Goal: Book appointment/travel/reservation

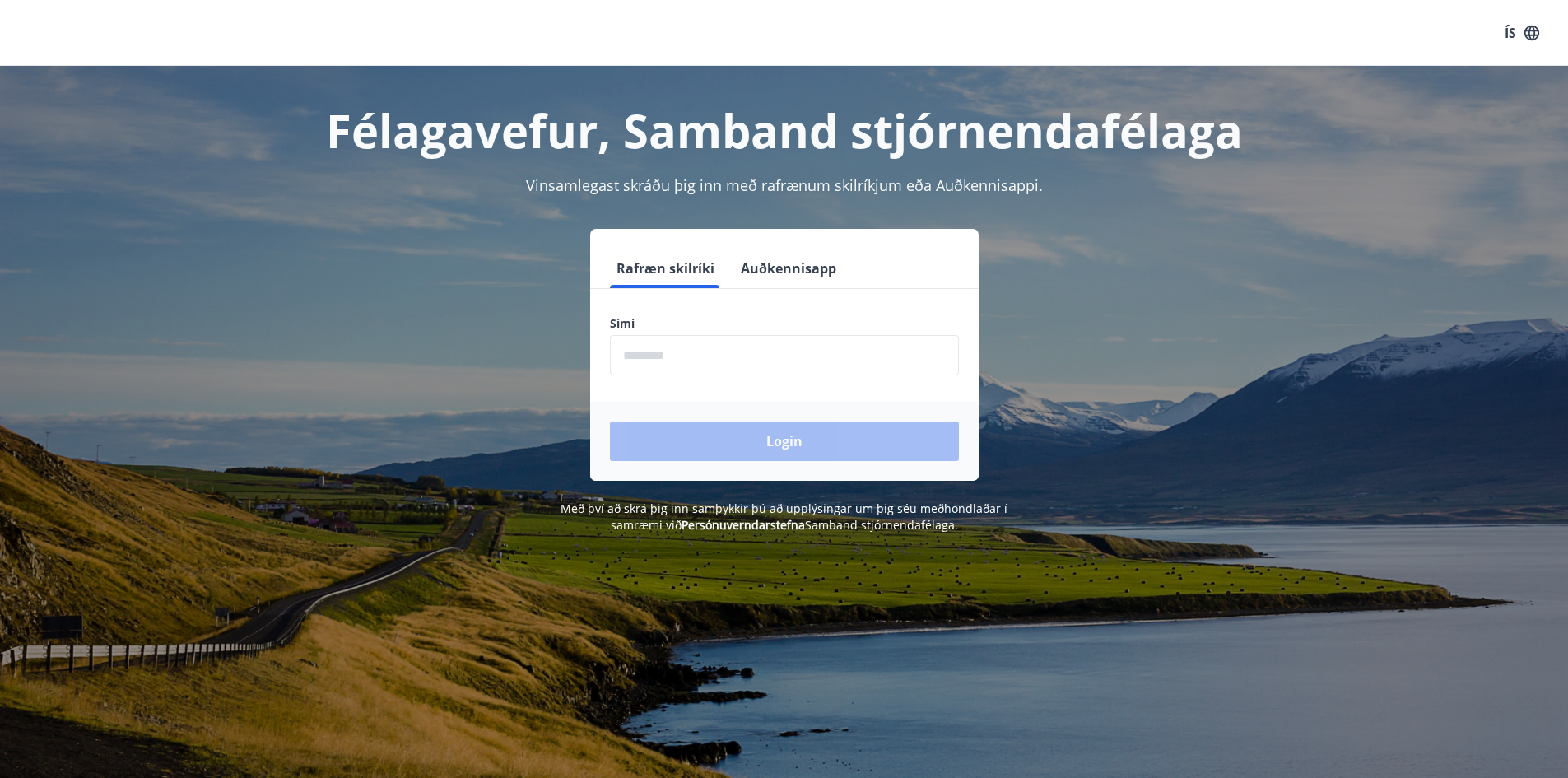
click at [679, 348] on input "phone" at bounding box center [784, 355] width 349 height 41
type input "********"
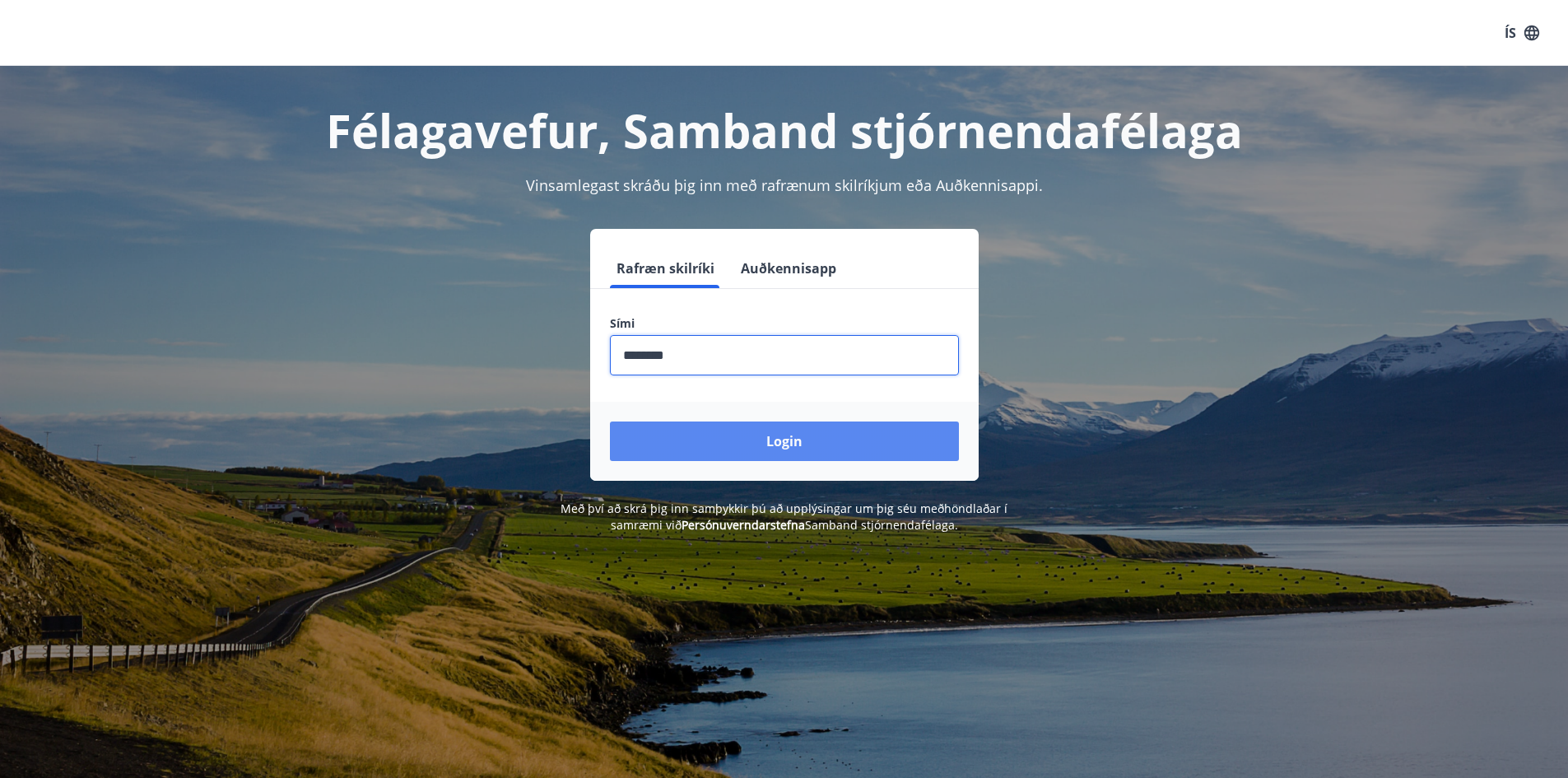
click at [719, 435] on button "Login" at bounding box center [784, 441] width 349 height 40
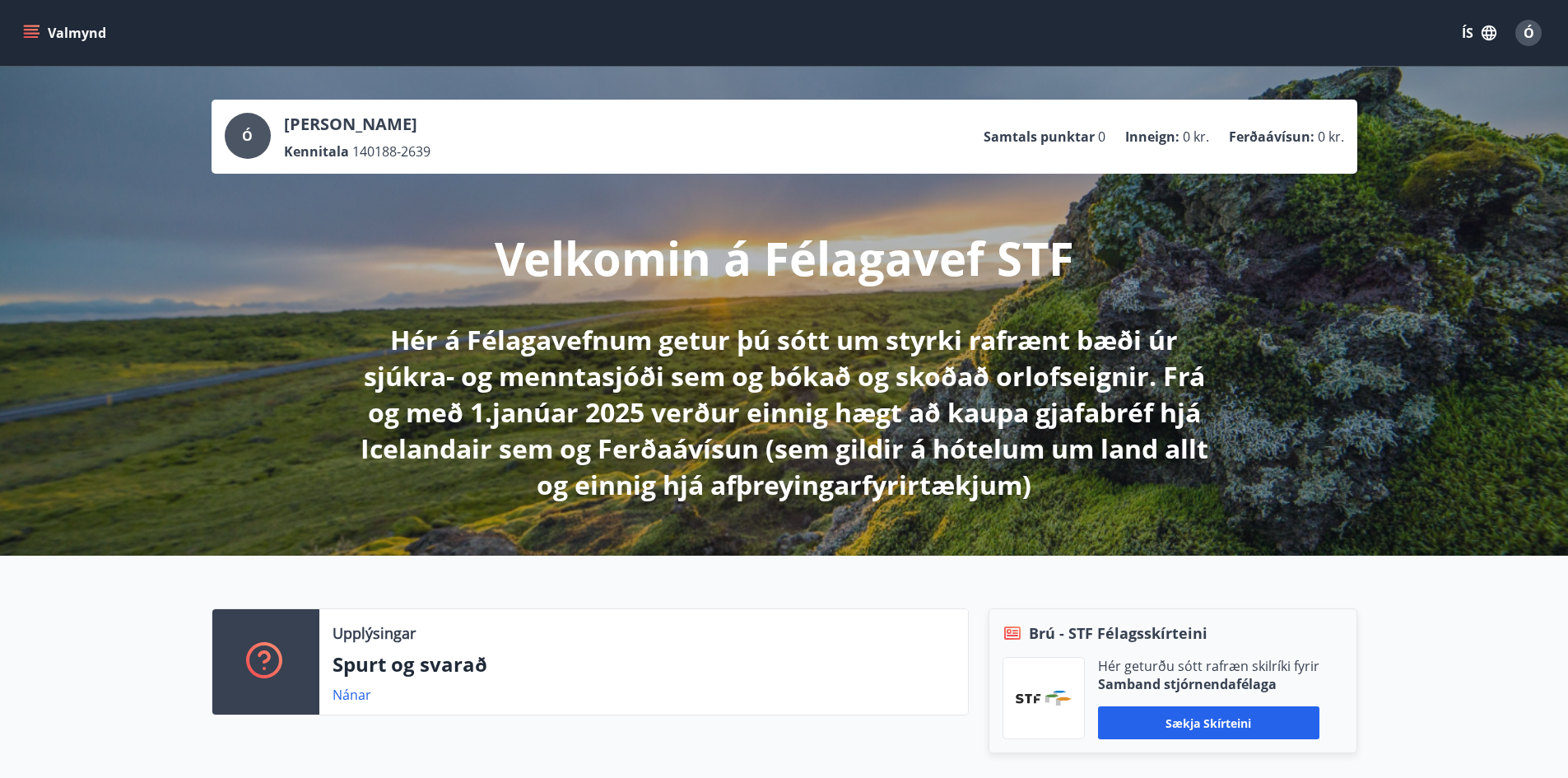
click at [28, 29] on icon "menu" at bounding box center [31, 29] width 15 height 2
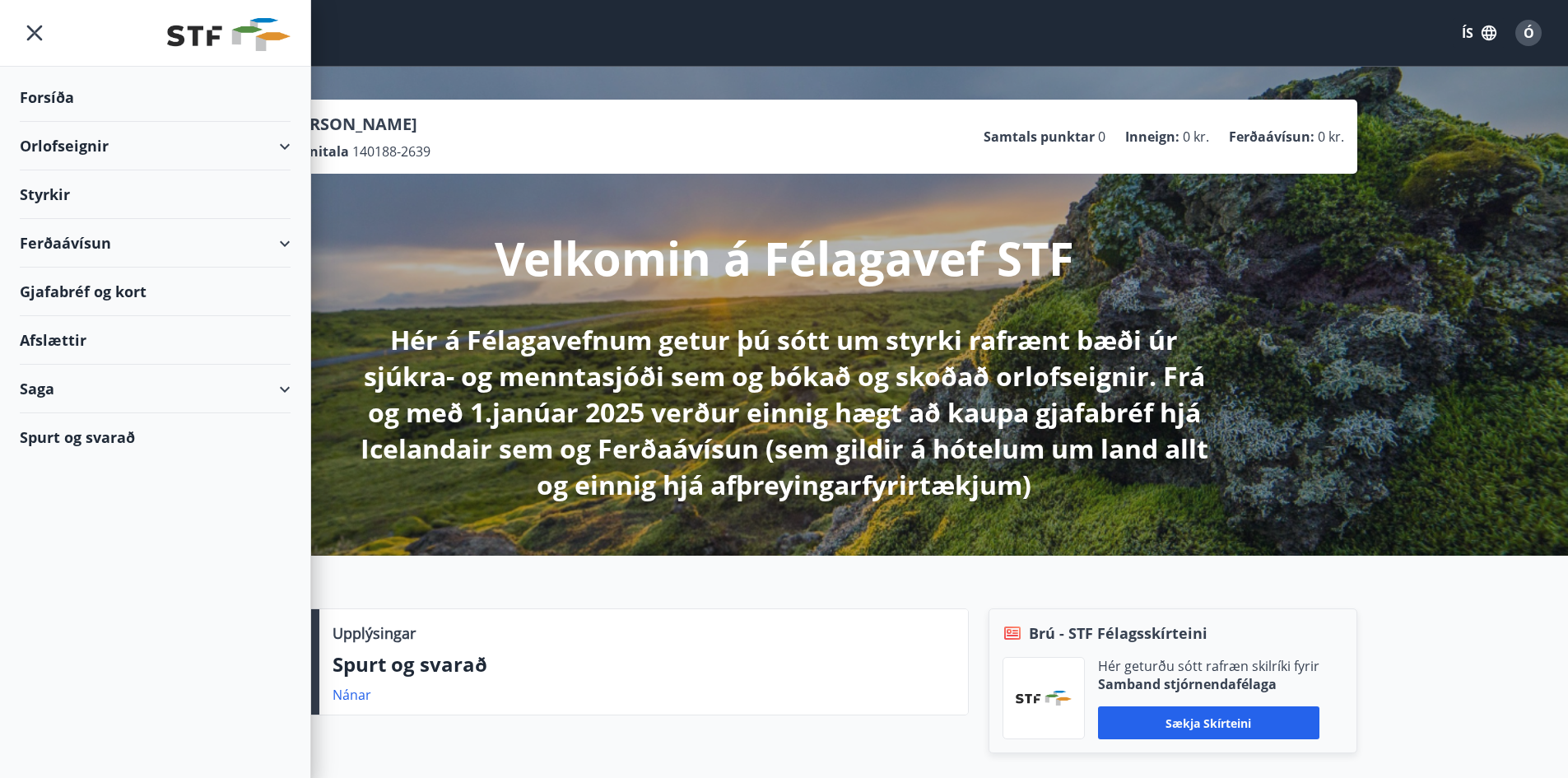
click at [38, 27] on icon "menu" at bounding box center [35, 33] width 29 height 29
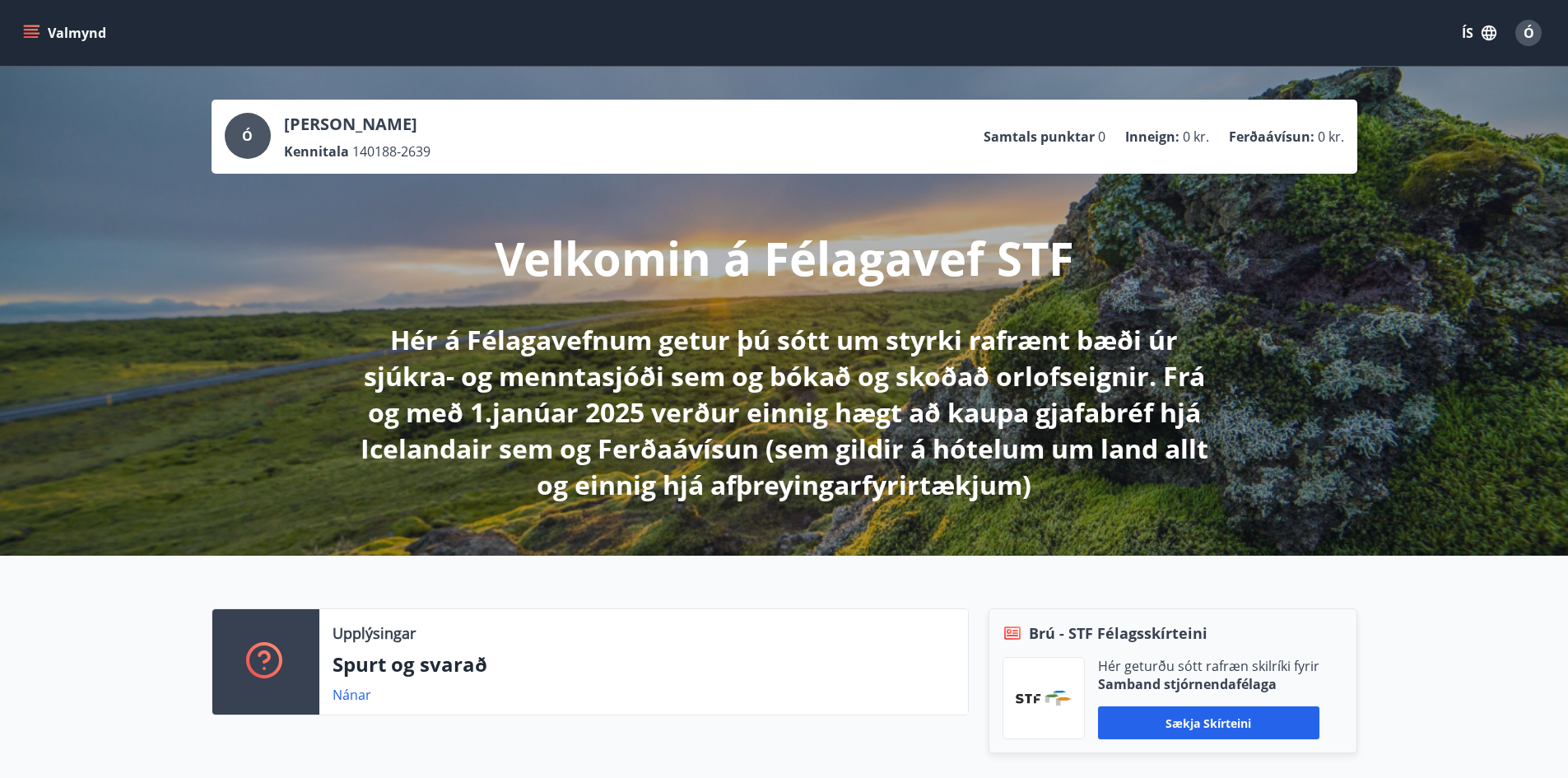
click at [54, 33] on button "Valmynd" at bounding box center [66, 33] width 93 height 29
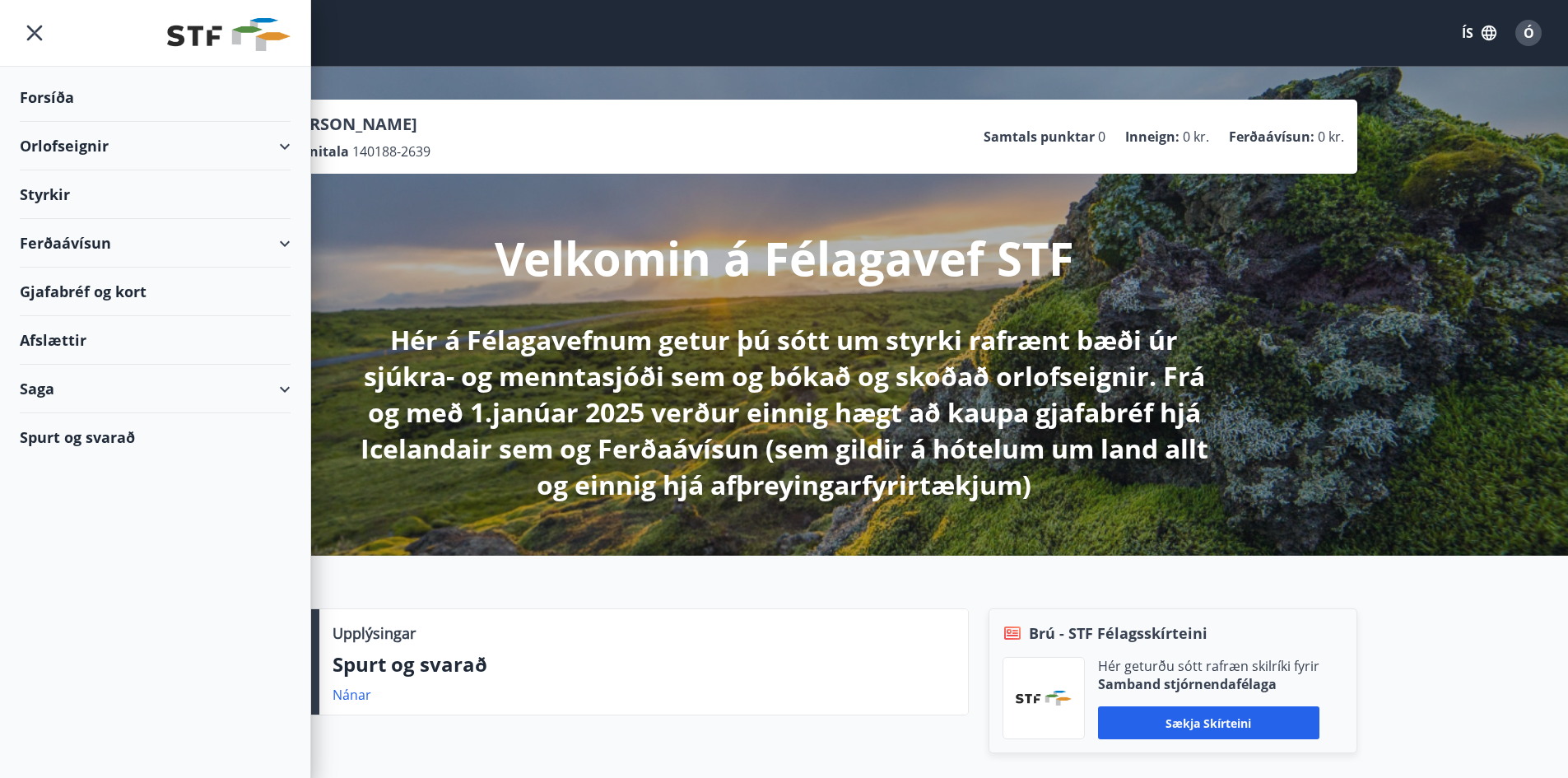
click at [62, 143] on div "Orlofseignir" at bounding box center [155, 146] width 271 height 49
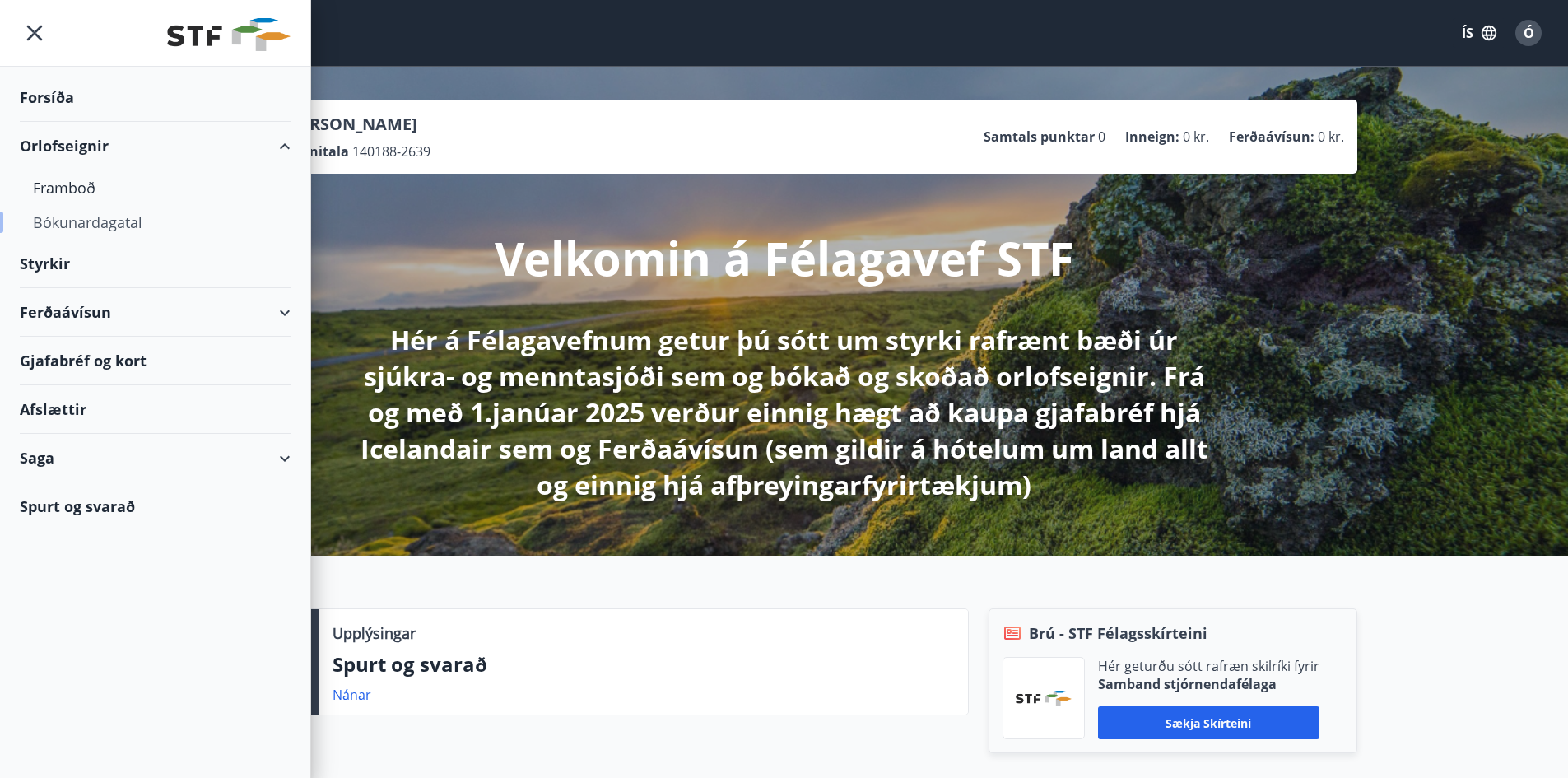
click at [68, 222] on div "Bókunardagatal" at bounding box center [155, 222] width 245 height 35
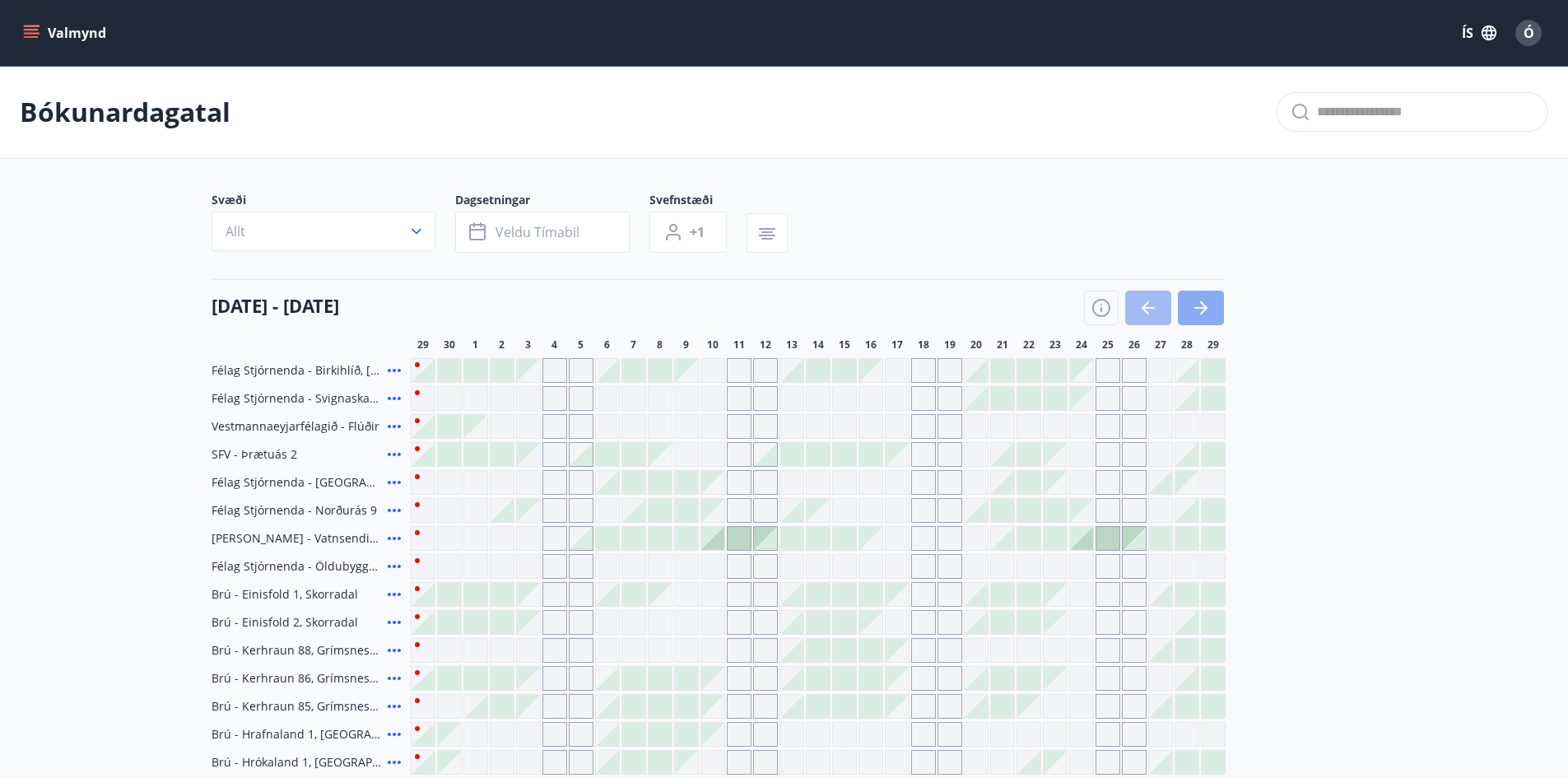
click at [1210, 314] on icon "button" at bounding box center [1200, 308] width 20 height 20
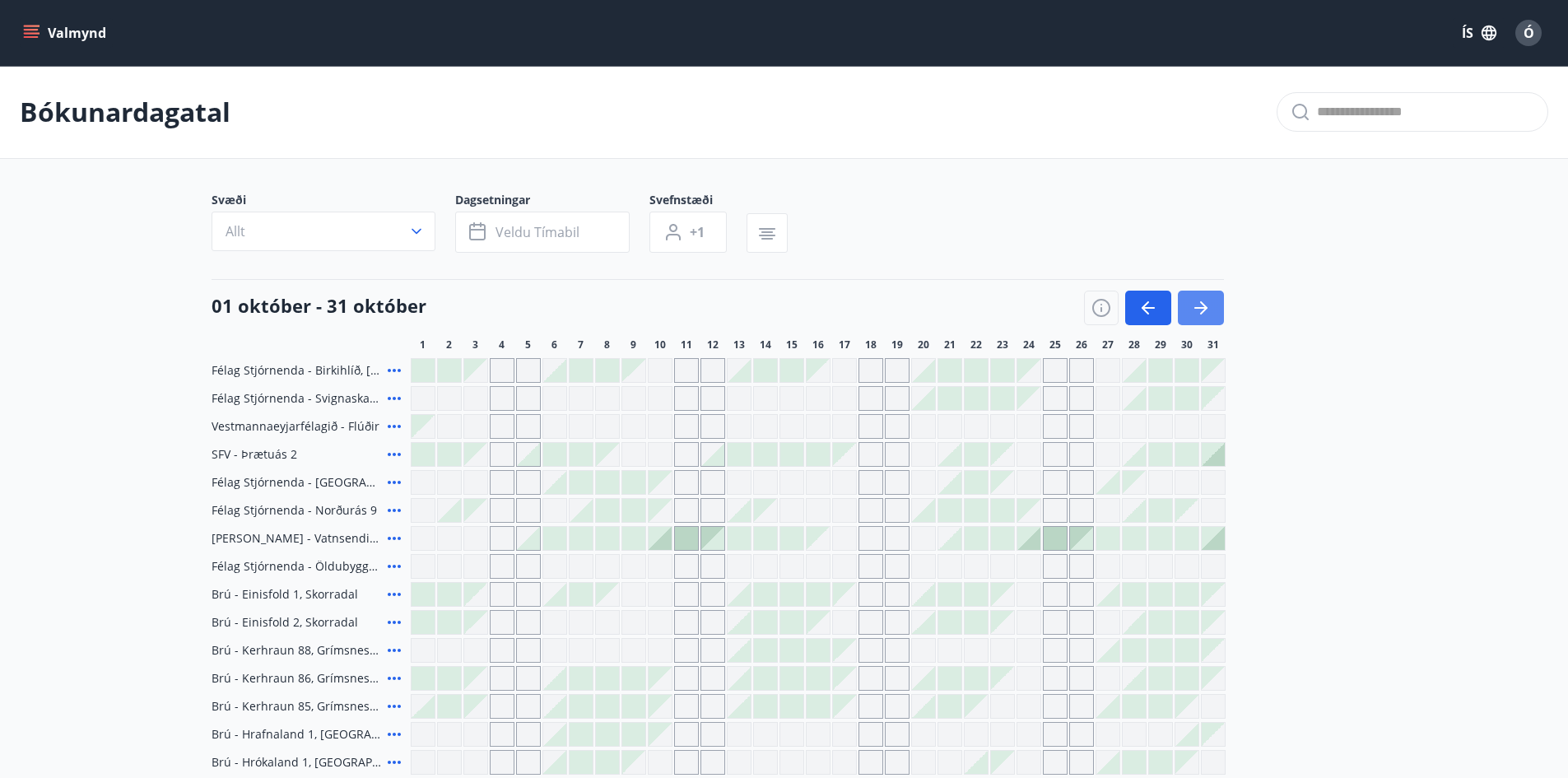
click at [1210, 314] on icon "button" at bounding box center [1200, 308] width 20 height 20
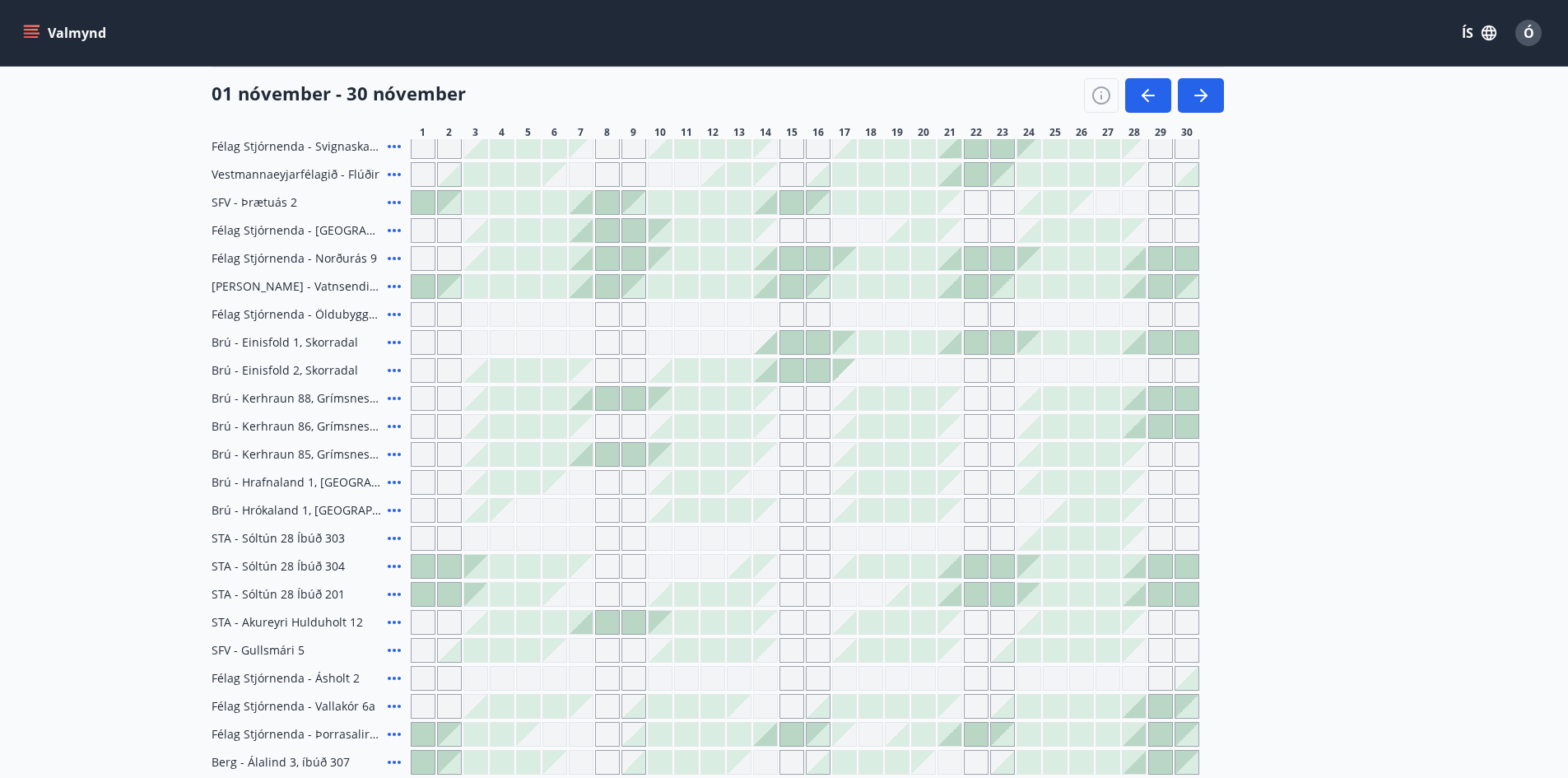
scroll to position [71, 0]
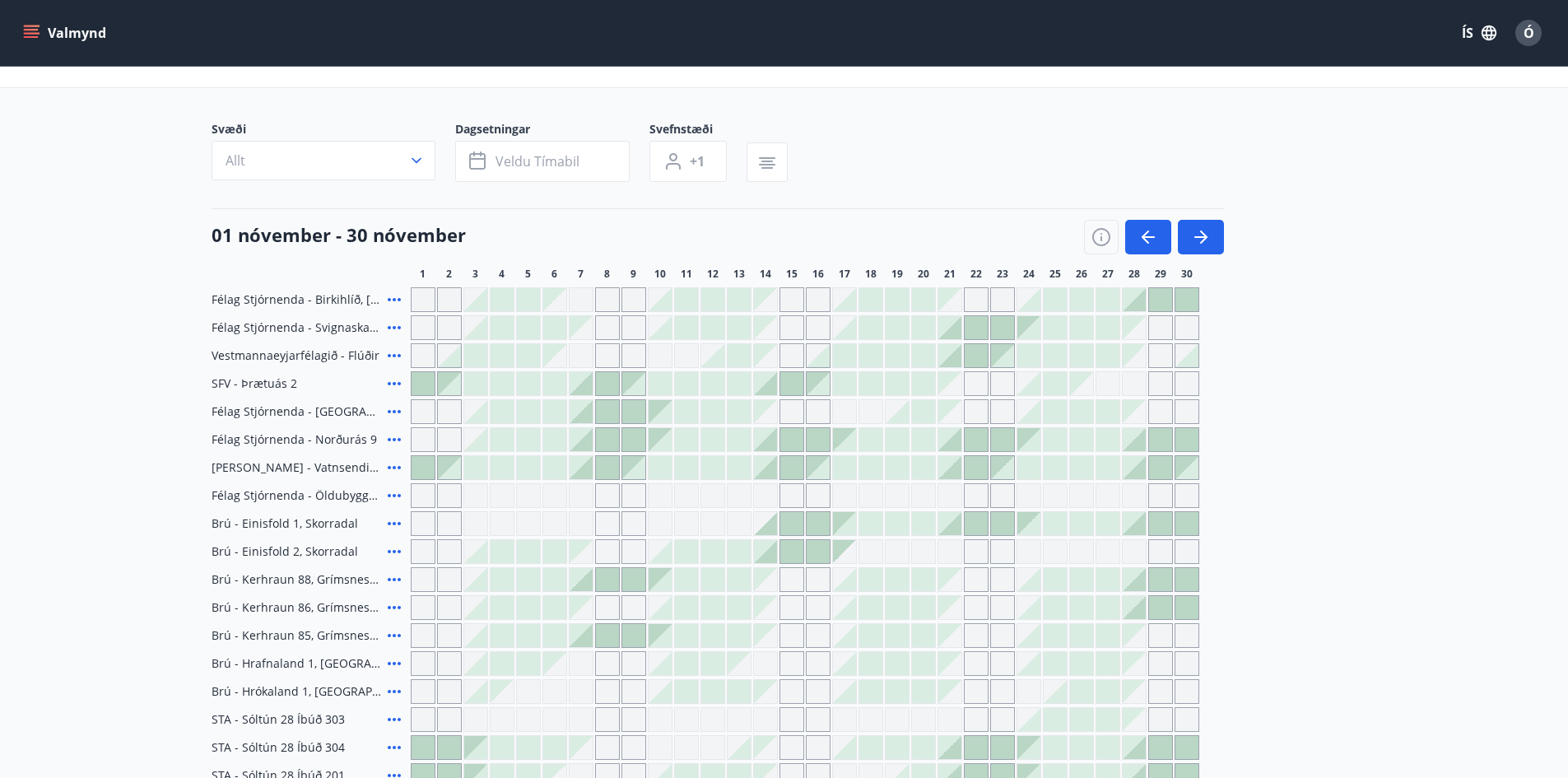
click at [574, 409] on div at bounding box center [581, 411] width 23 height 23
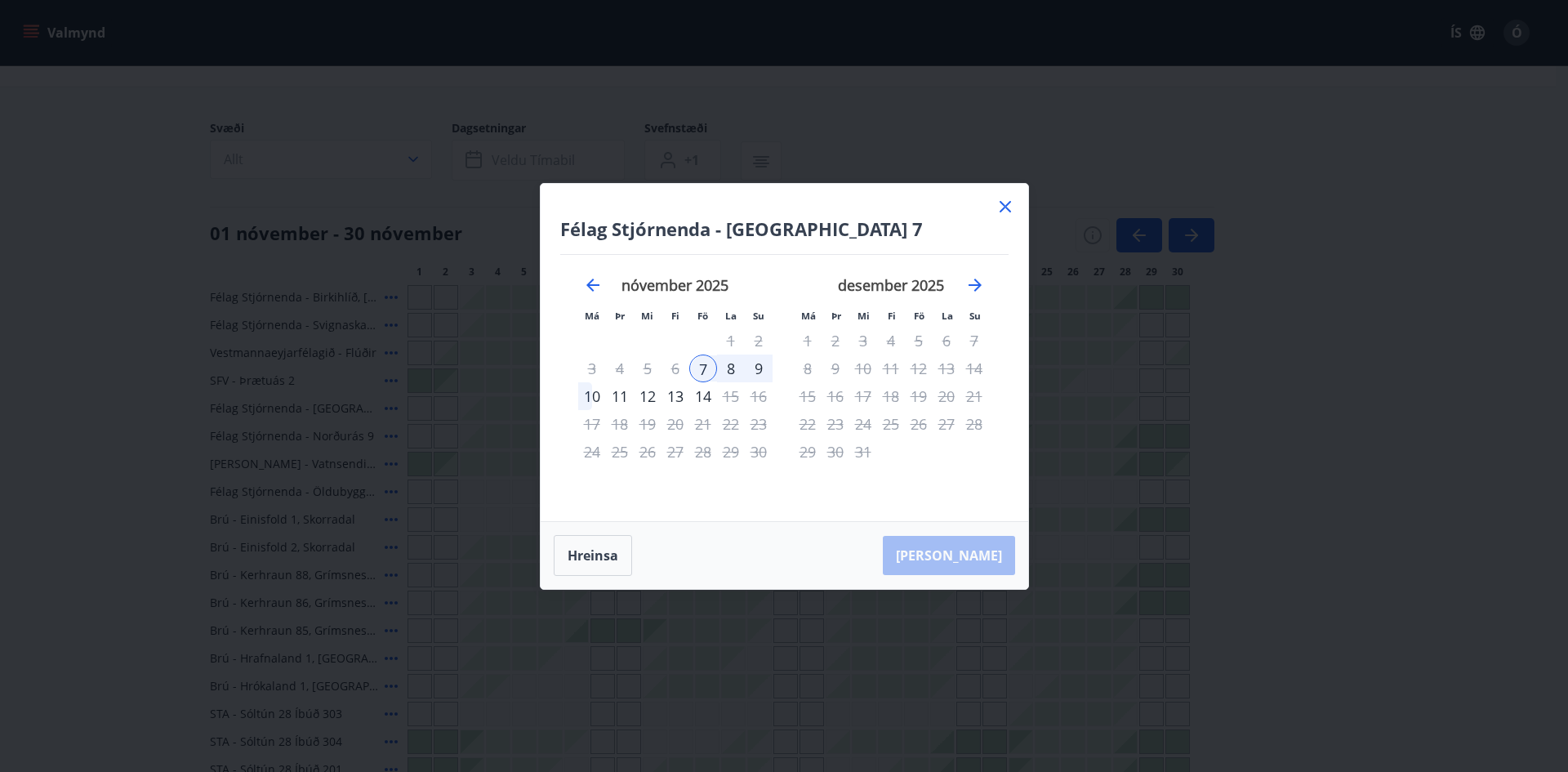
click at [1009, 209] on icon at bounding box center [1005, 207] width 20 height 20
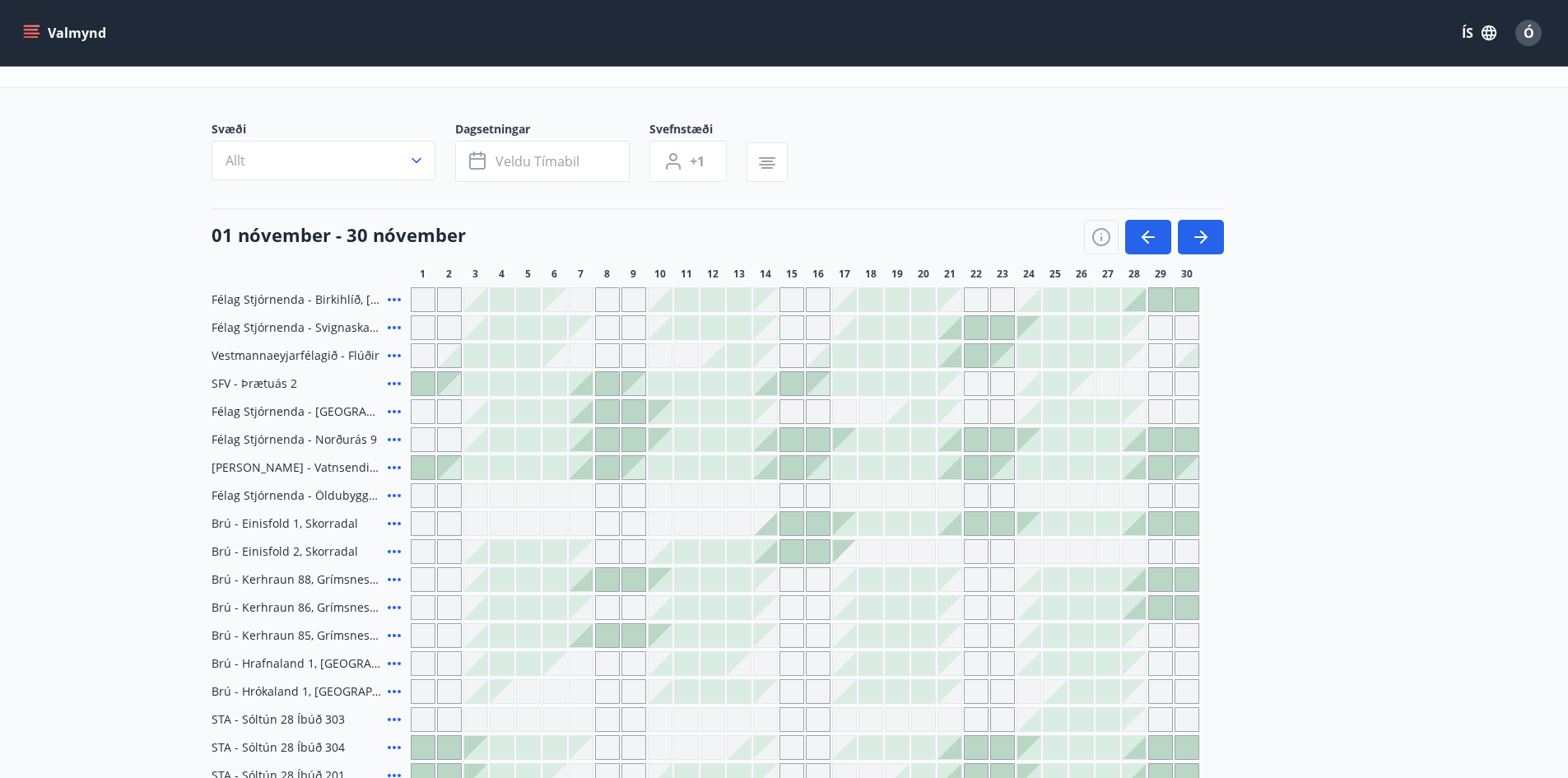
click at [1011, 204] on div "Svæði Allt Dagsetningar Veldu tímabil Svefnstæði +1 01 nóvember - 30 nóvember 1…" at bounding box center [784, 594] width 1146 height 946
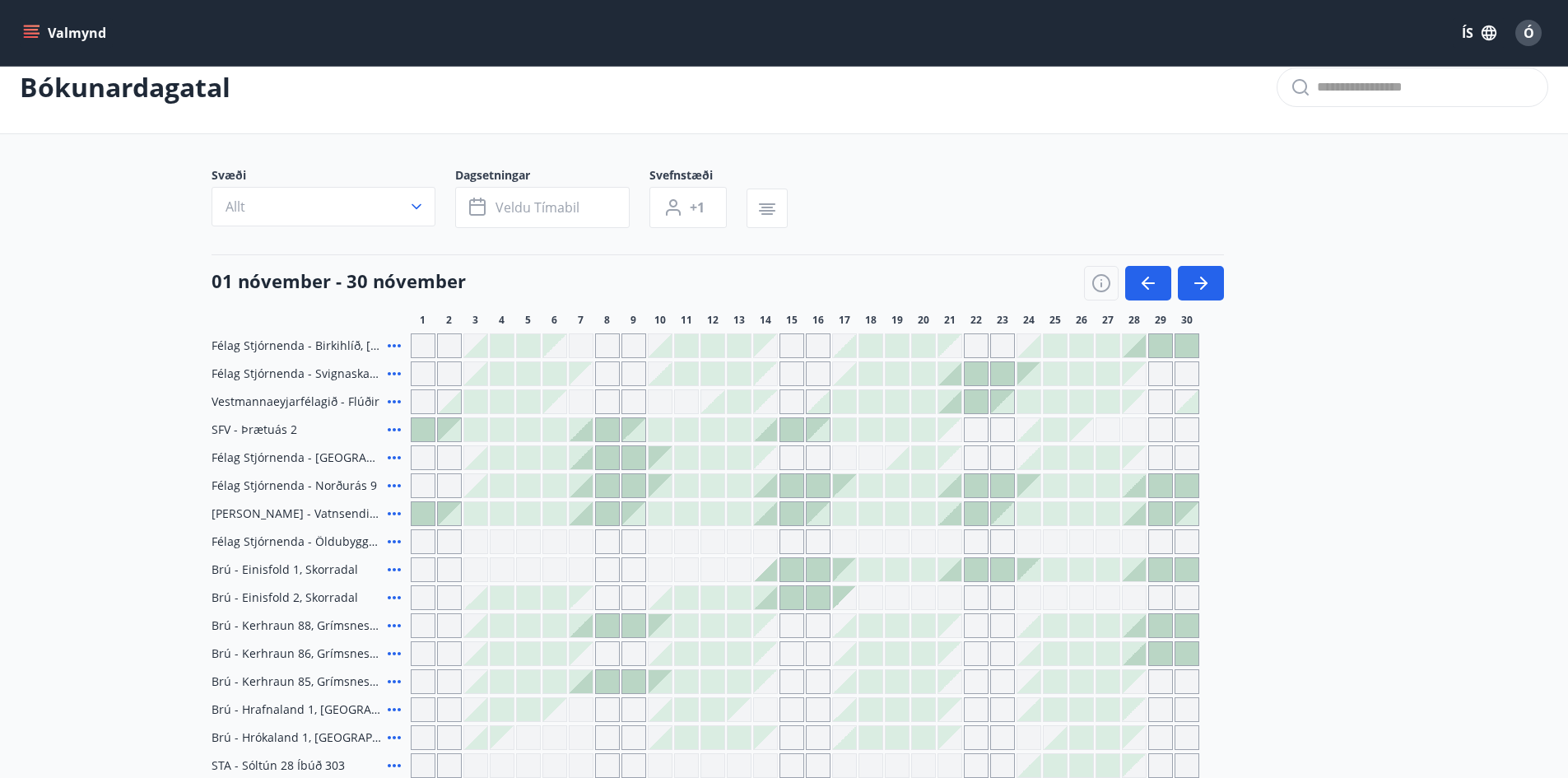
scroll to position [0, 0]
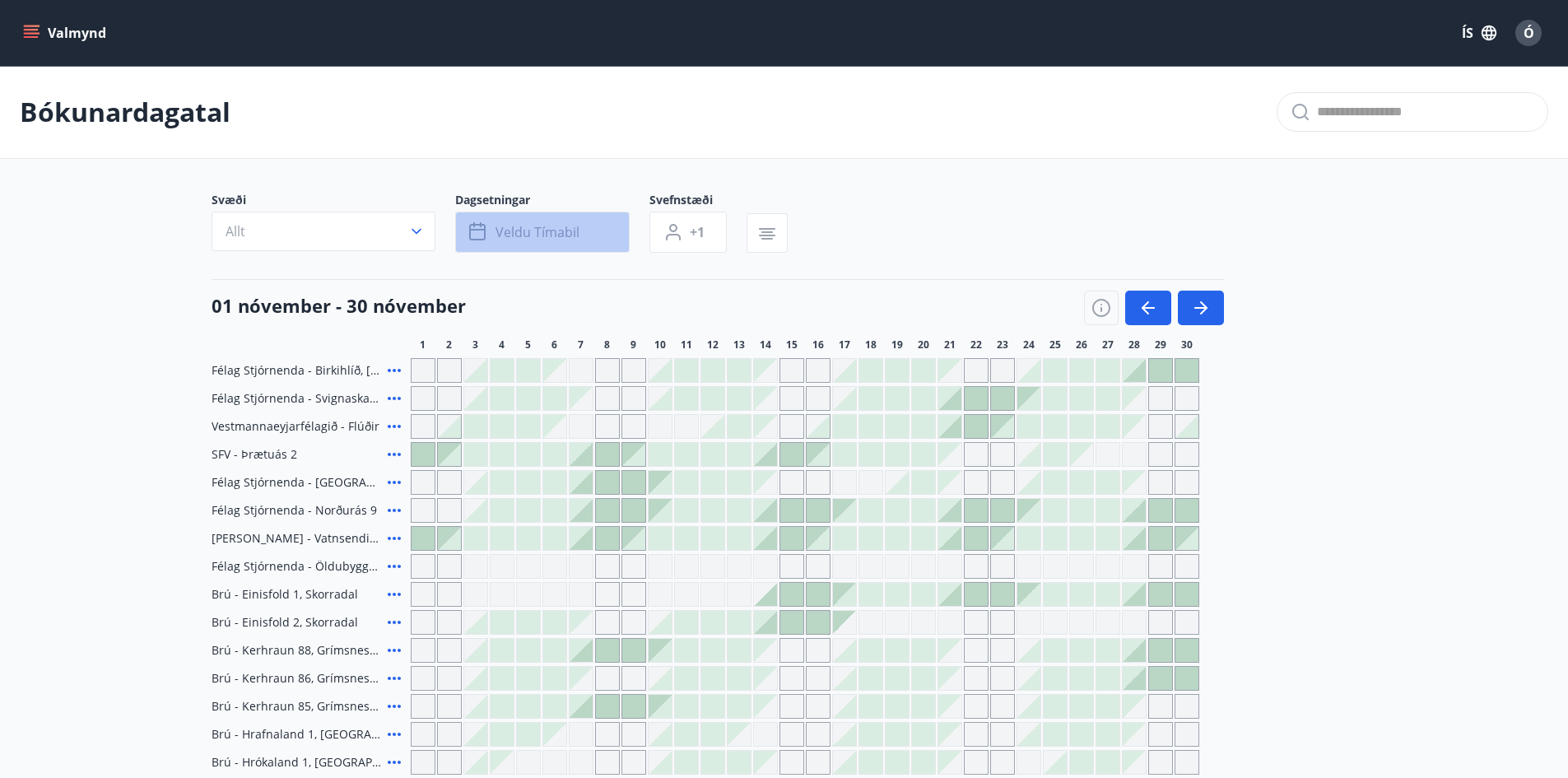
click at [533, 231] on span "Veldu tímabil" at bounding box center [537, 232] width 84 height 18
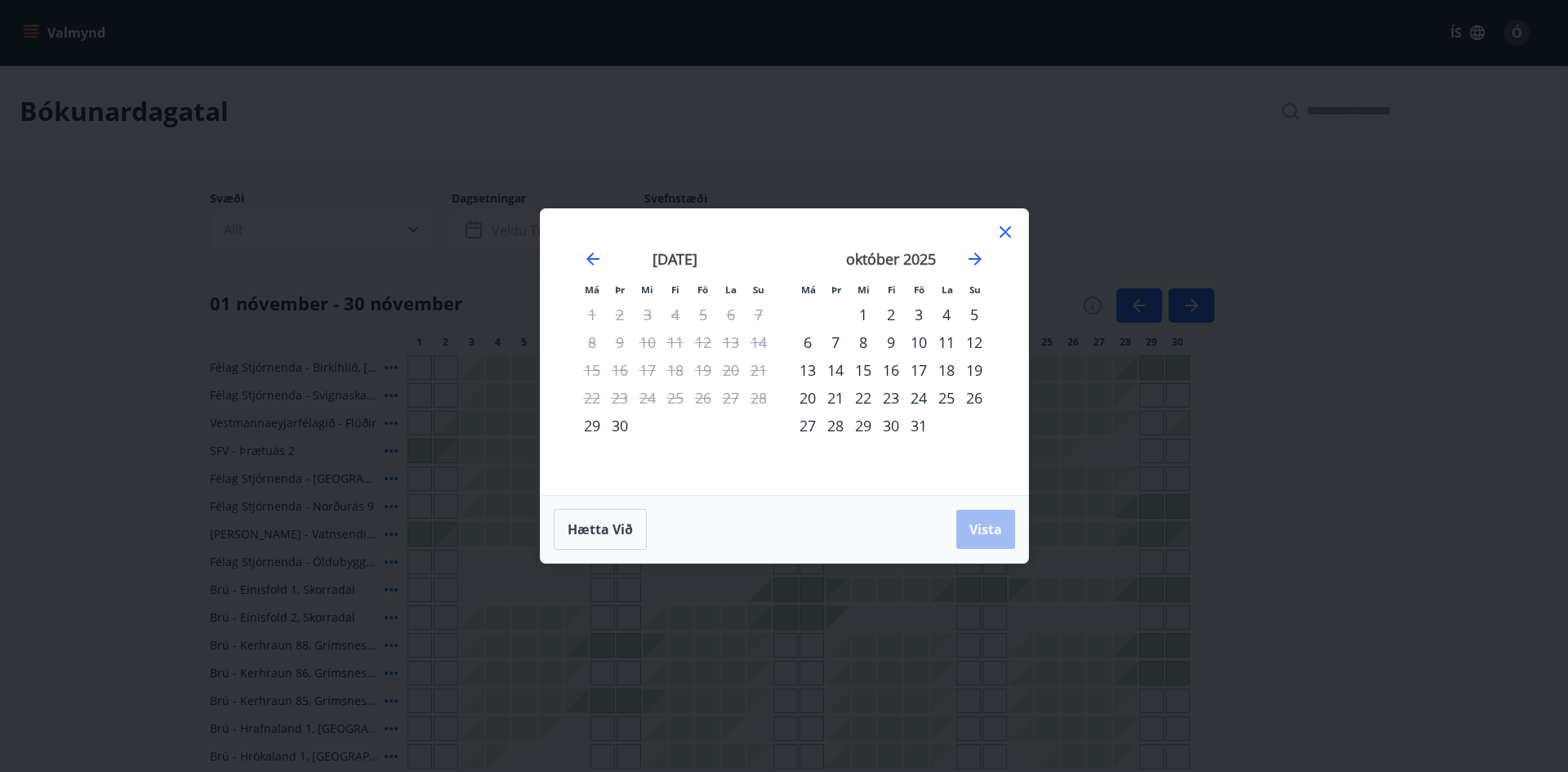
click at [1003, 232] on icon at bounding box center [1005, 232] width 20 height 20
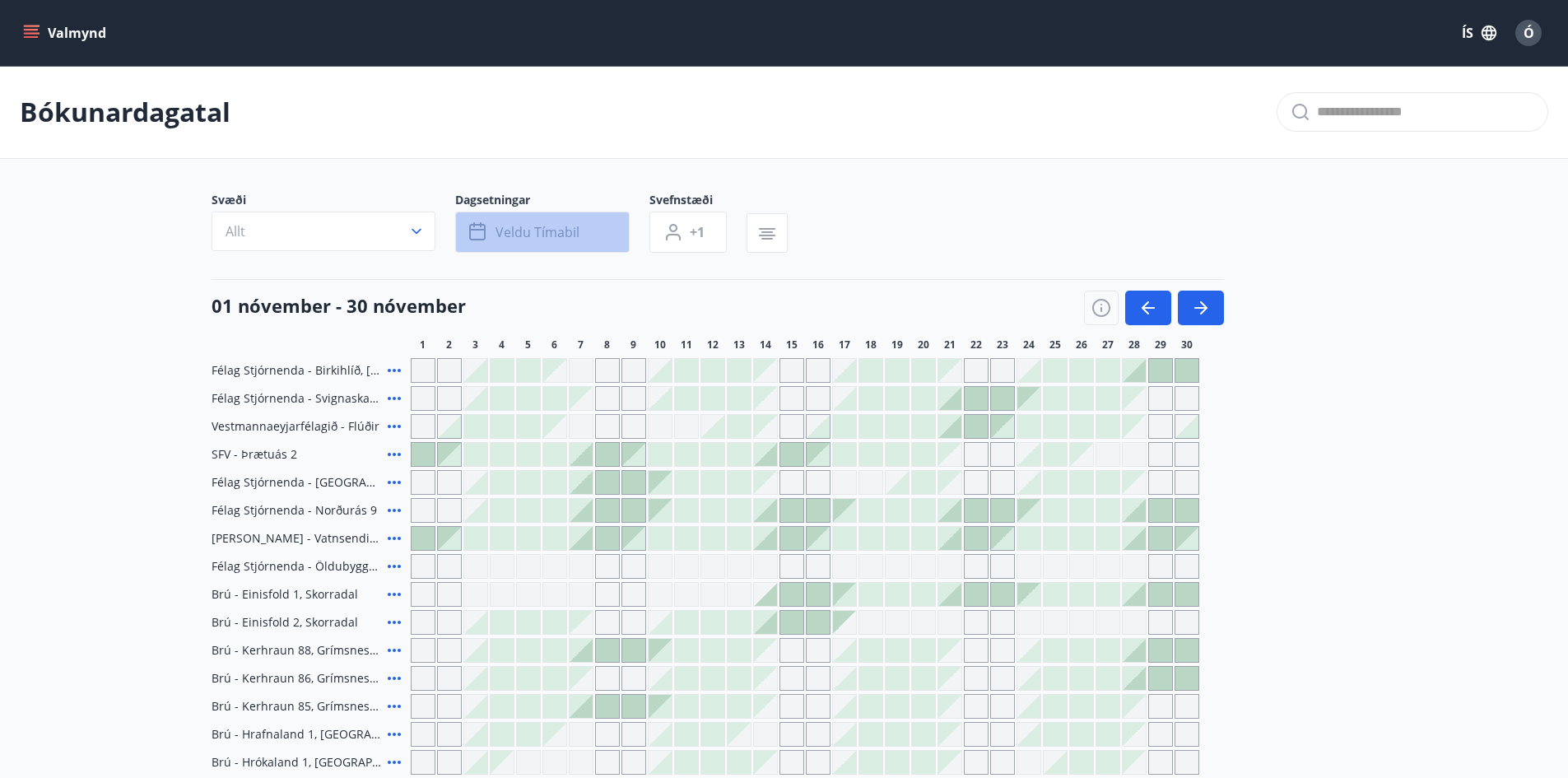
click at [541, 212] on button "Veldu tímabil" at bounding box center [542, 232] width 174 height 41
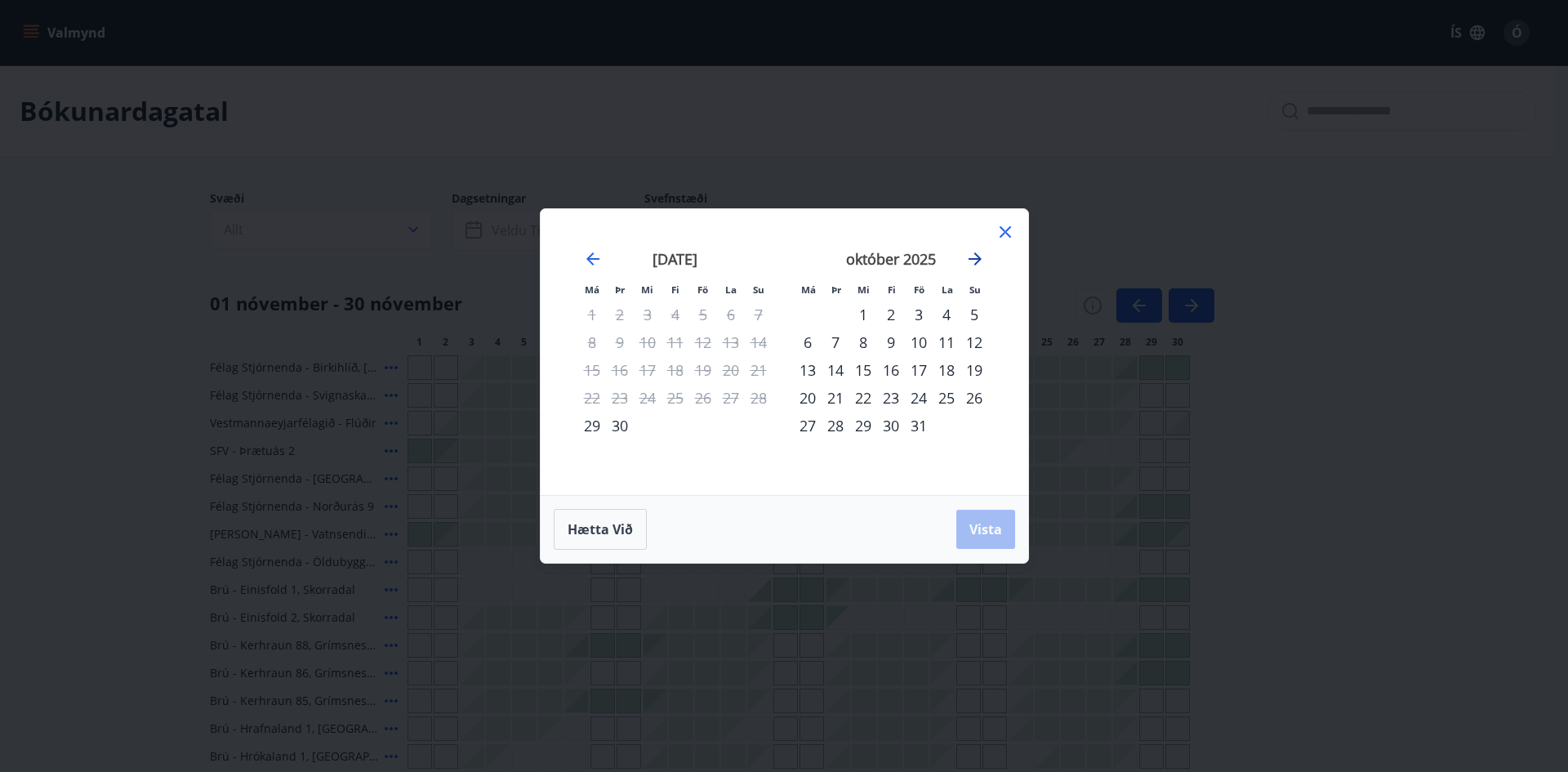
click at [980, 261] on icon "Move forward to switch to the next month." at bounding box center [975, 258] width 20 height 20
click at [918, 372] on div "14" at bounding box center [919, 370] width 28 height 28
click at [984, 371] on div "16" at bounding box center [974, 370] width 28 height 28
click at [993, 528] on span "Vista" at bounding box center [986, 529] width 33 height 18
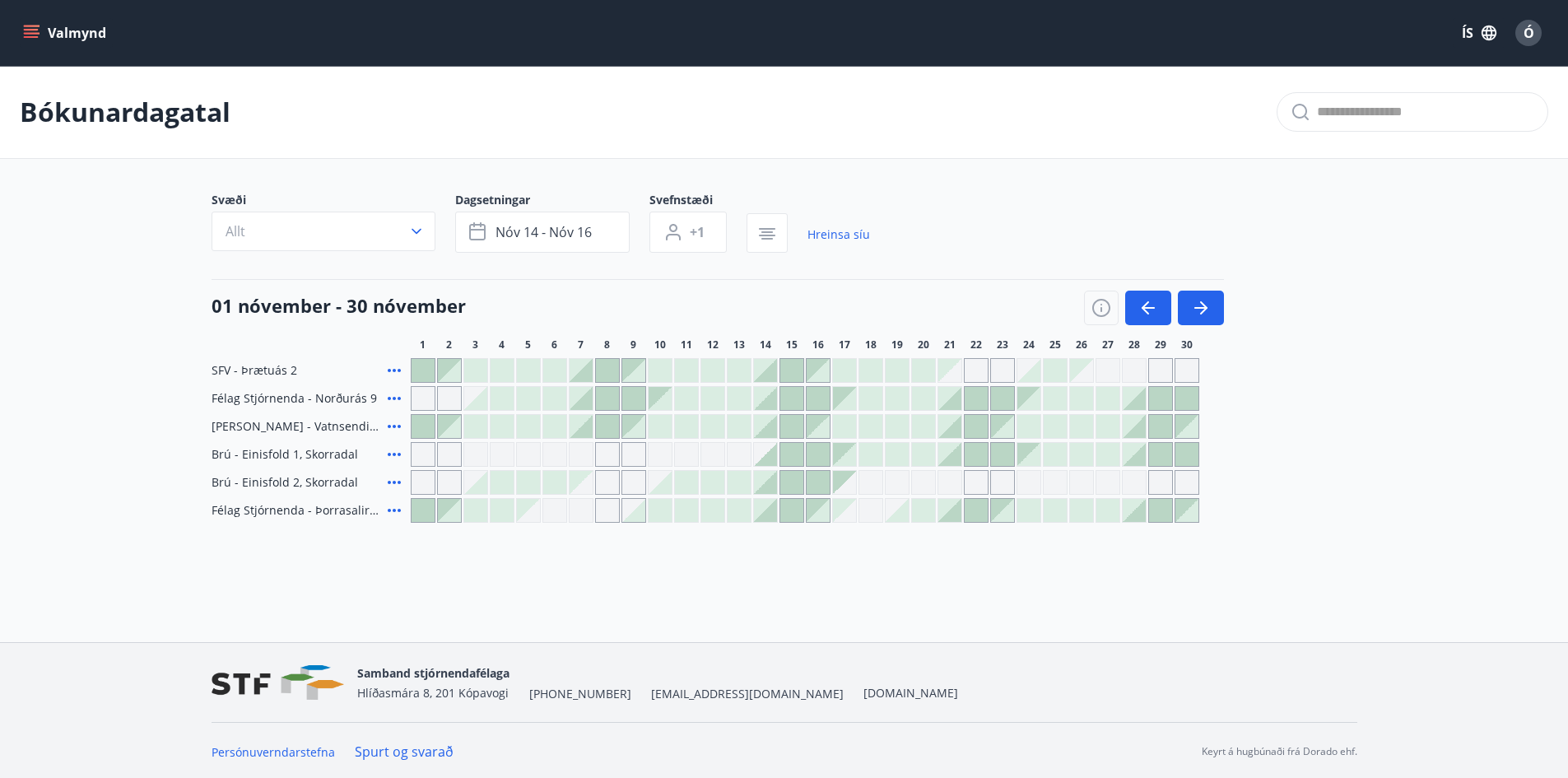
click at [395, 454] on icon at bounding box center [394, 454] width 13 height 3
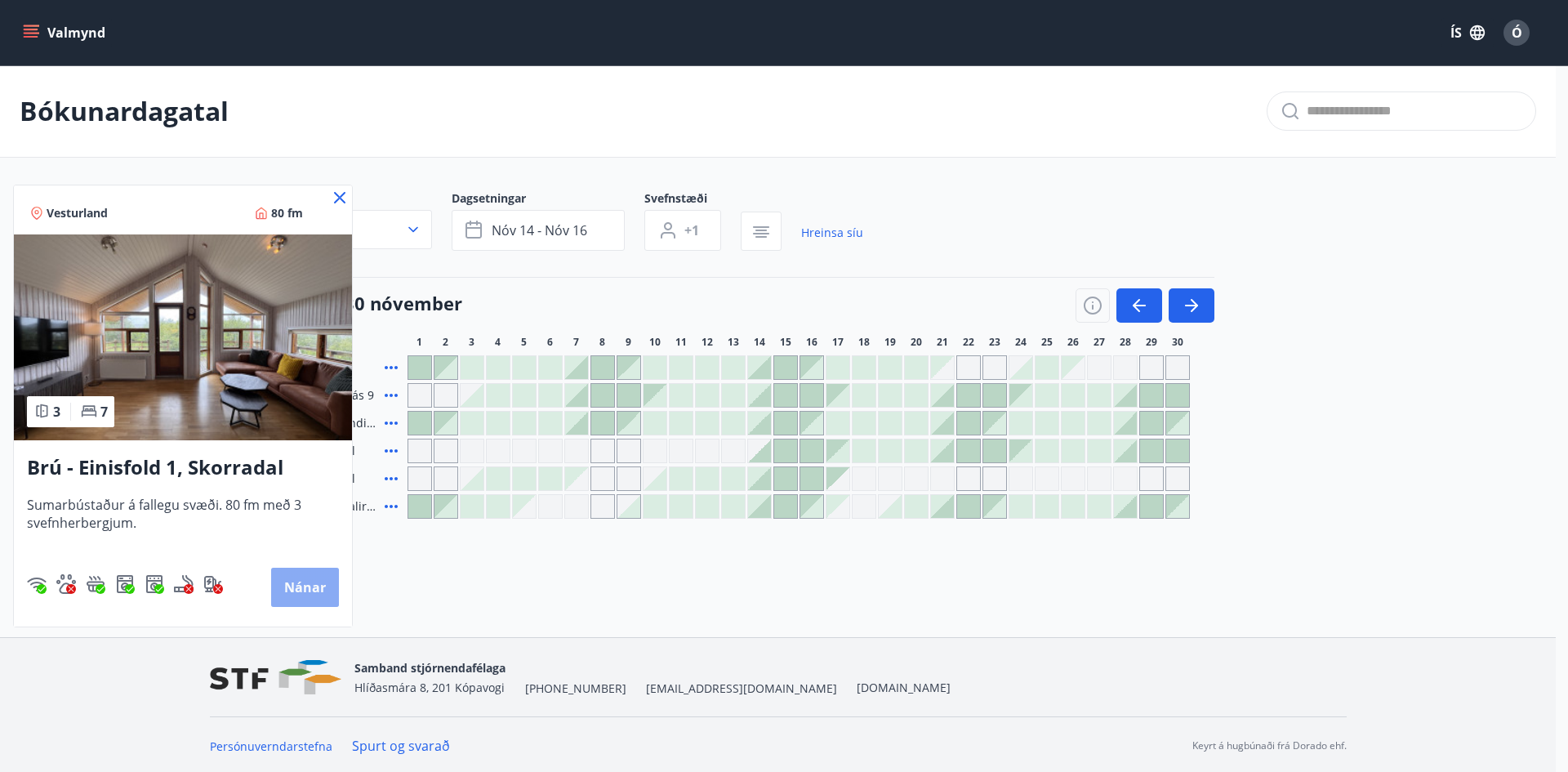
drag, startPoint x: 301, startPoint y: 583, endPoint x: 292, endPoint y: 585, distance: 9.2
click at [292, 585] on button "Nánar" at bounding box center [305, 588] width 68 height 40
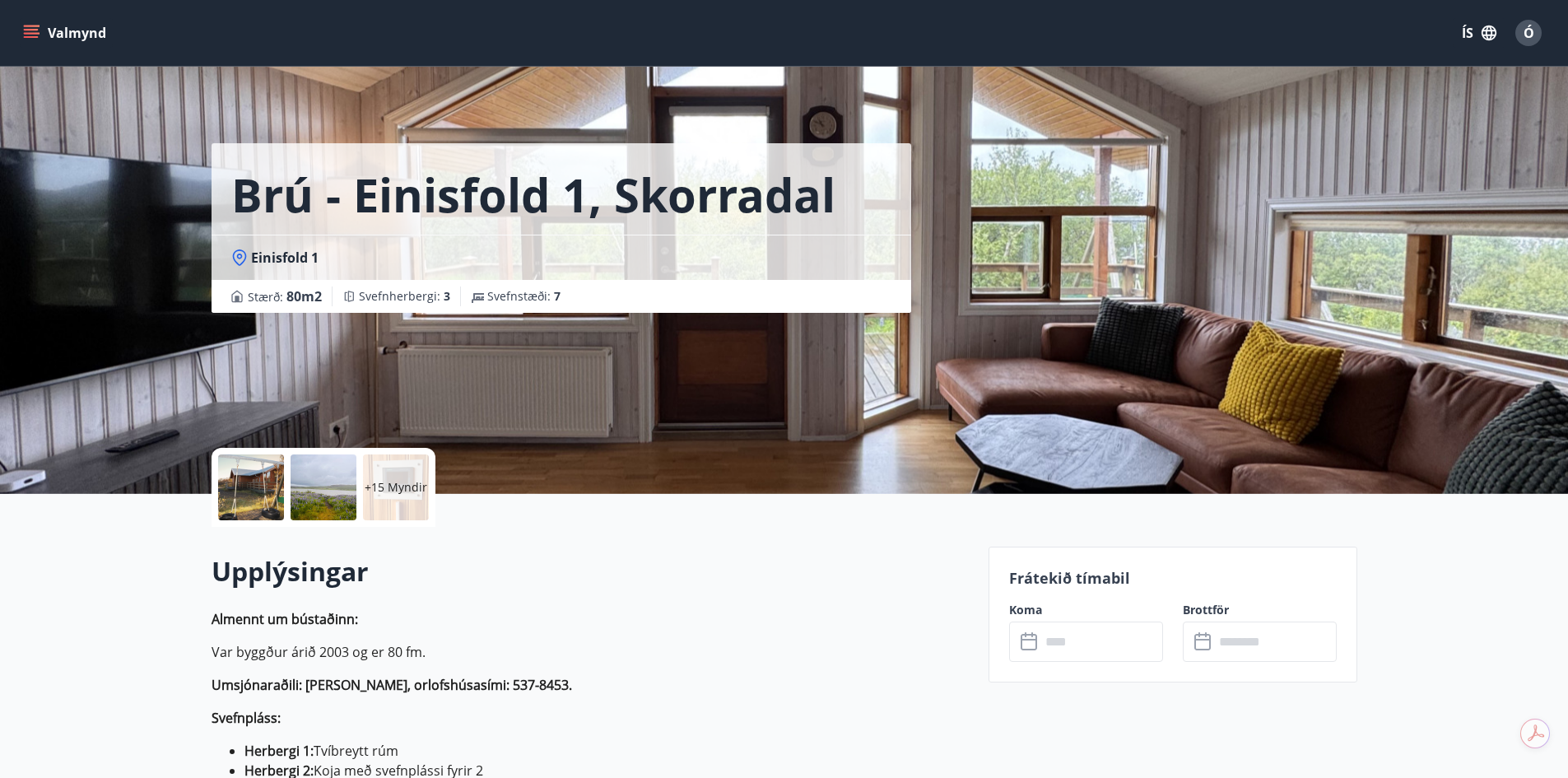
click at [395, 482] on p "+15 Myndir" at bounding box center [395, 487] width 62 height 16
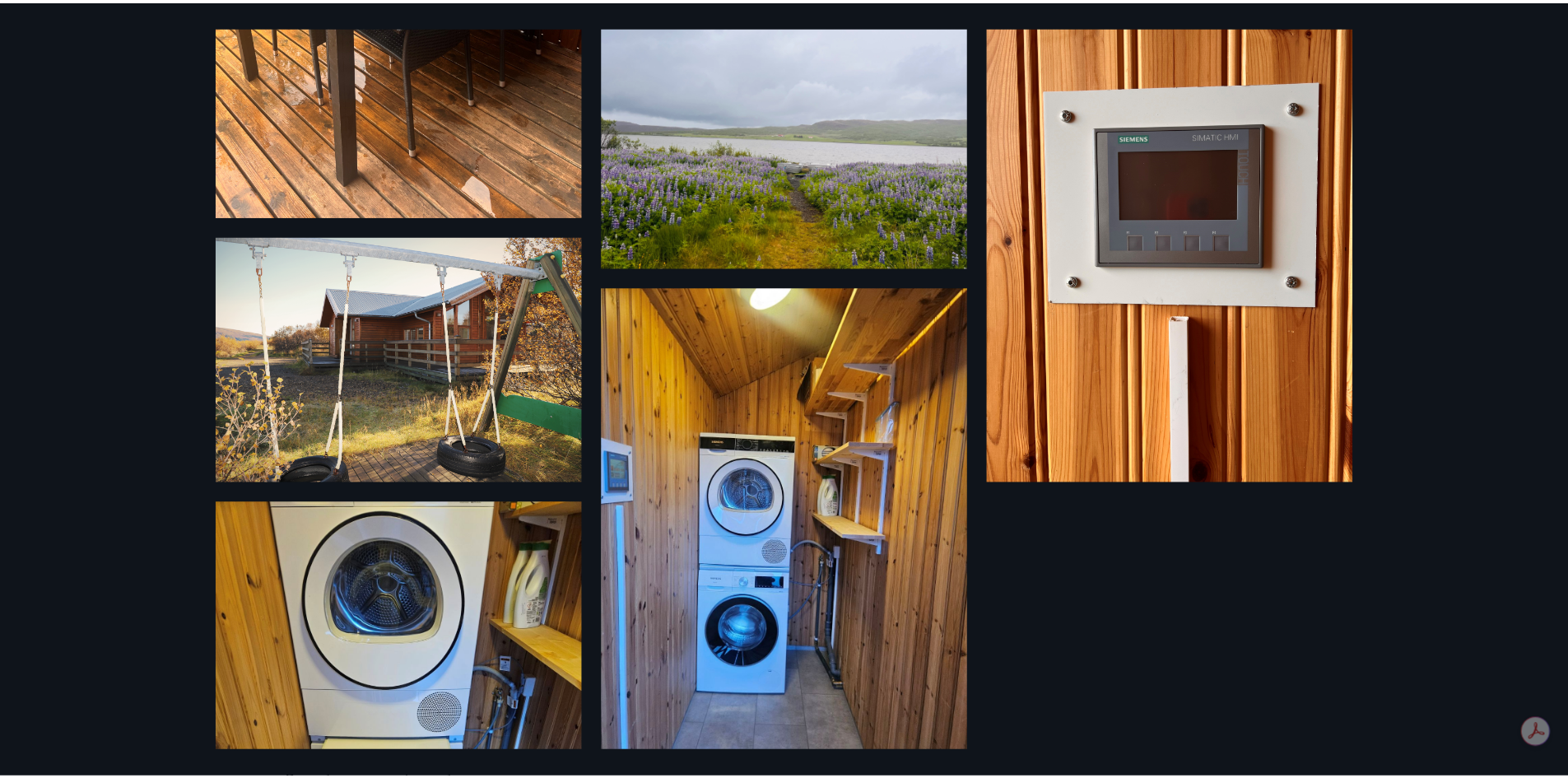
scroll to position [119, 0]
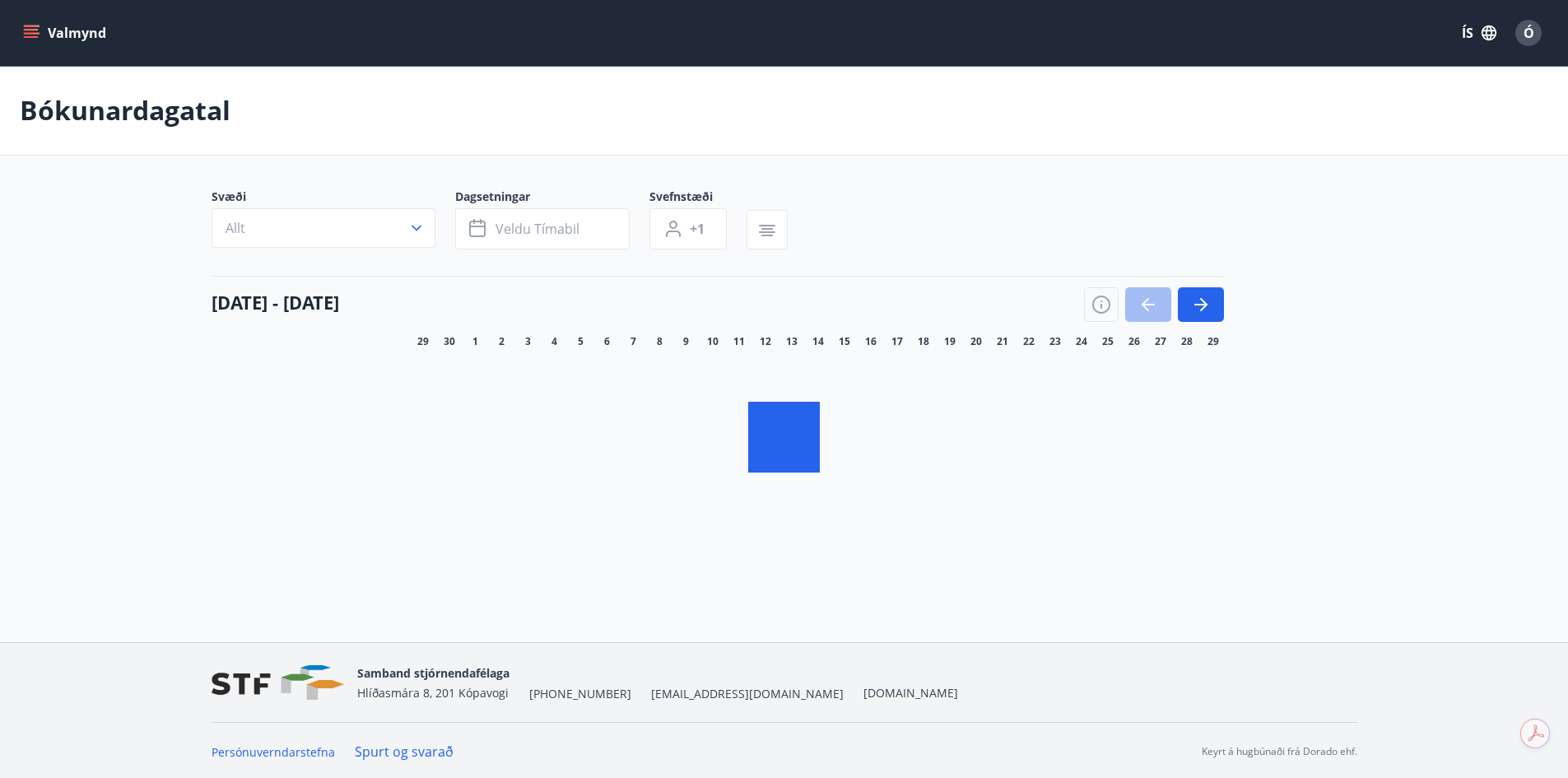
drag, startPoint x: 810, startPoint y: 307, endPoint x: 899, endPoint y: 154, distance: 177.0
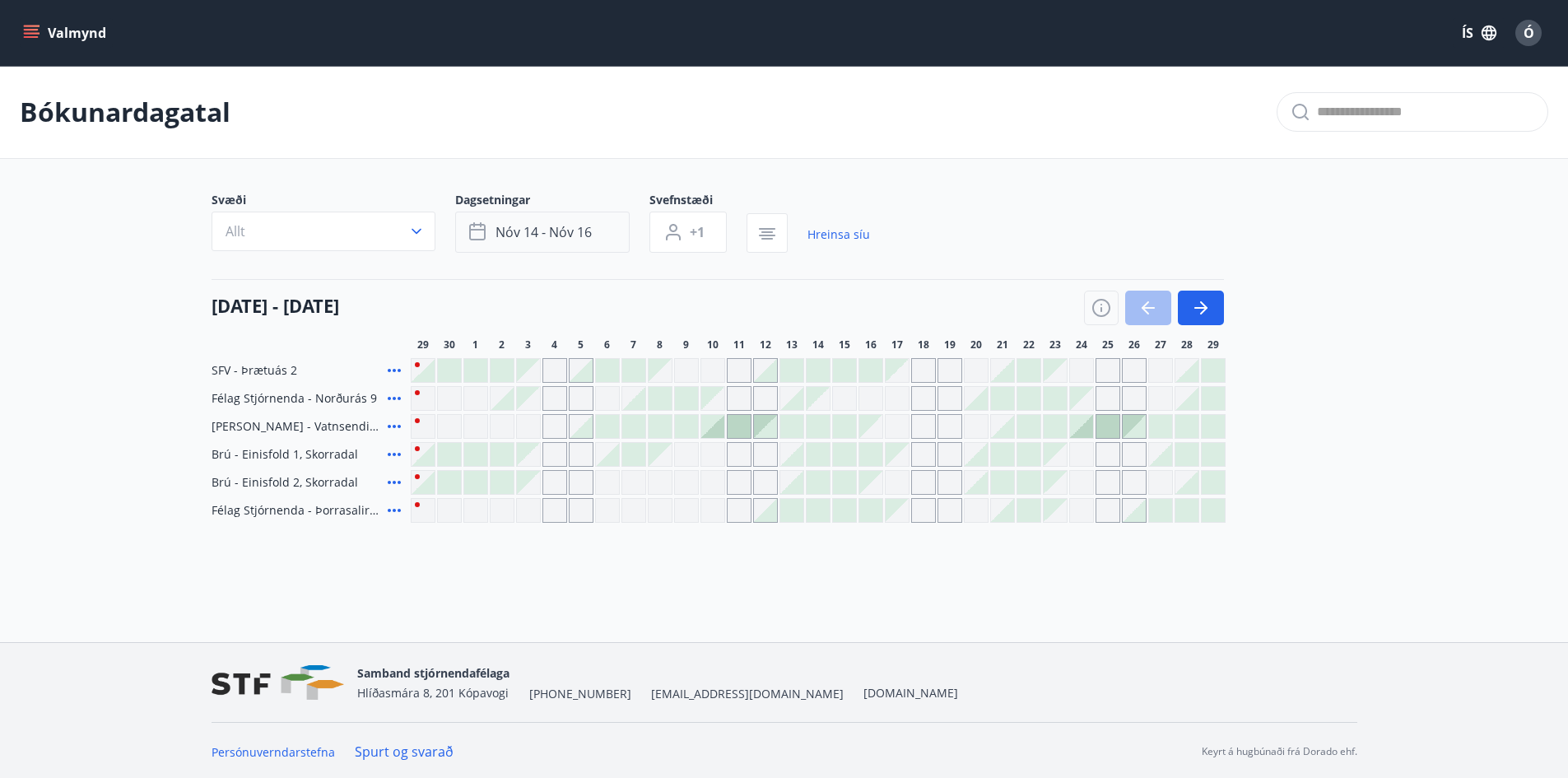
click at [612, 235] on button "nóv 14 - nóv 16" at bounding box center [542, 232] width 174 height 41
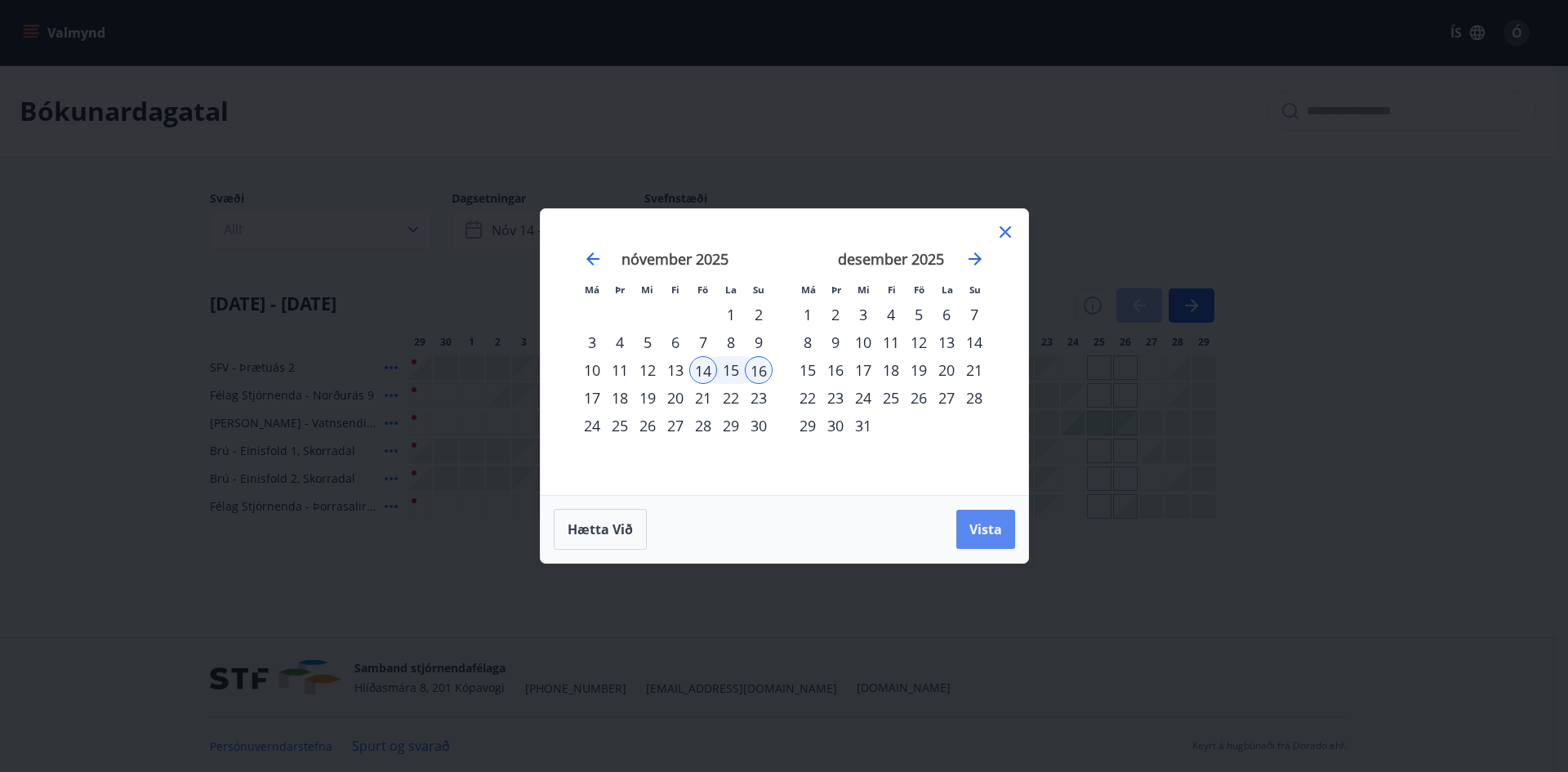
click at [985, 522] on span "Vista" at bounding box center [986, 529] width 33 height 18
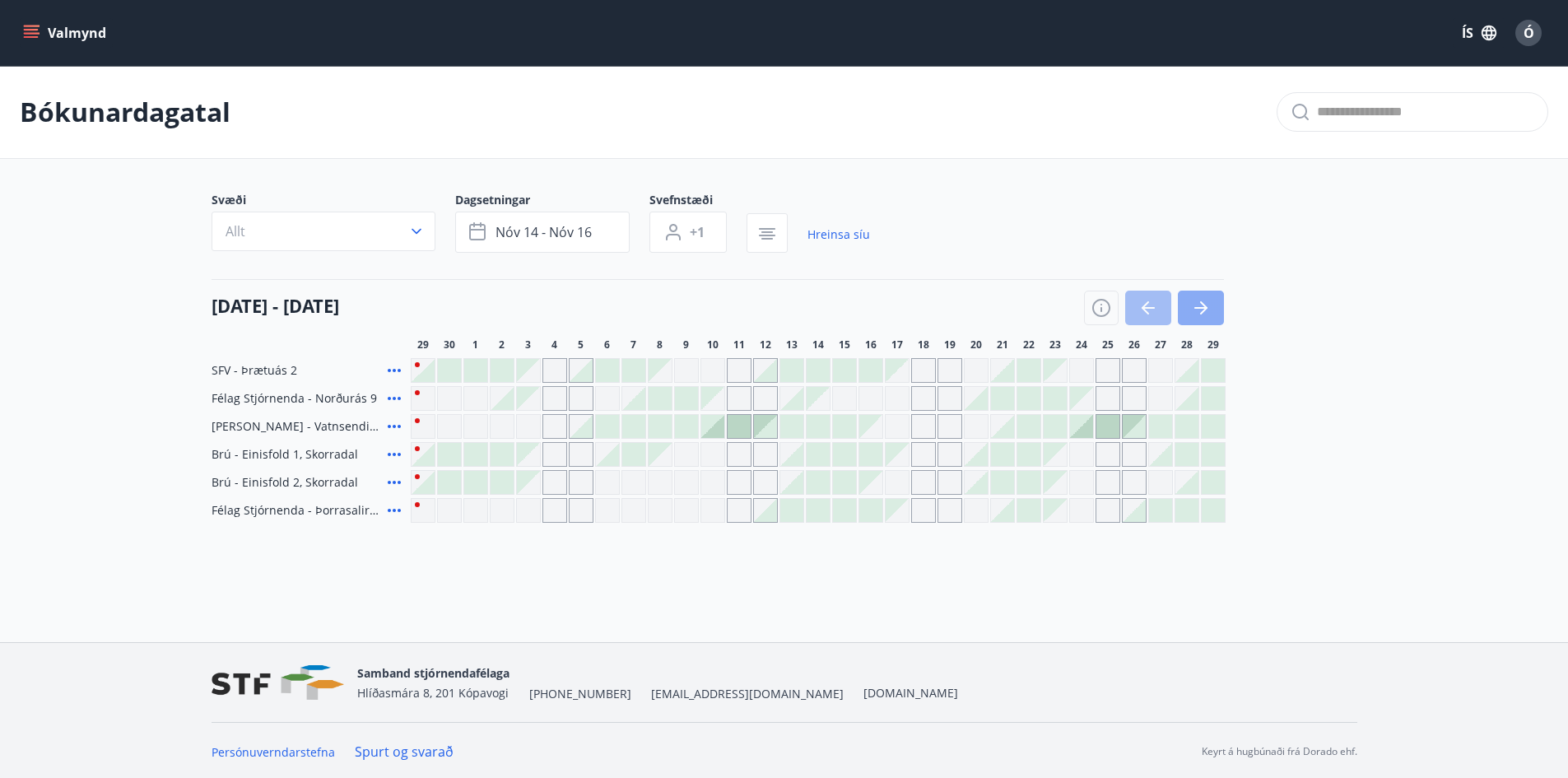
click at [1217, 311] on button "button" at bounding box center [1200, 308] width 46 height 35
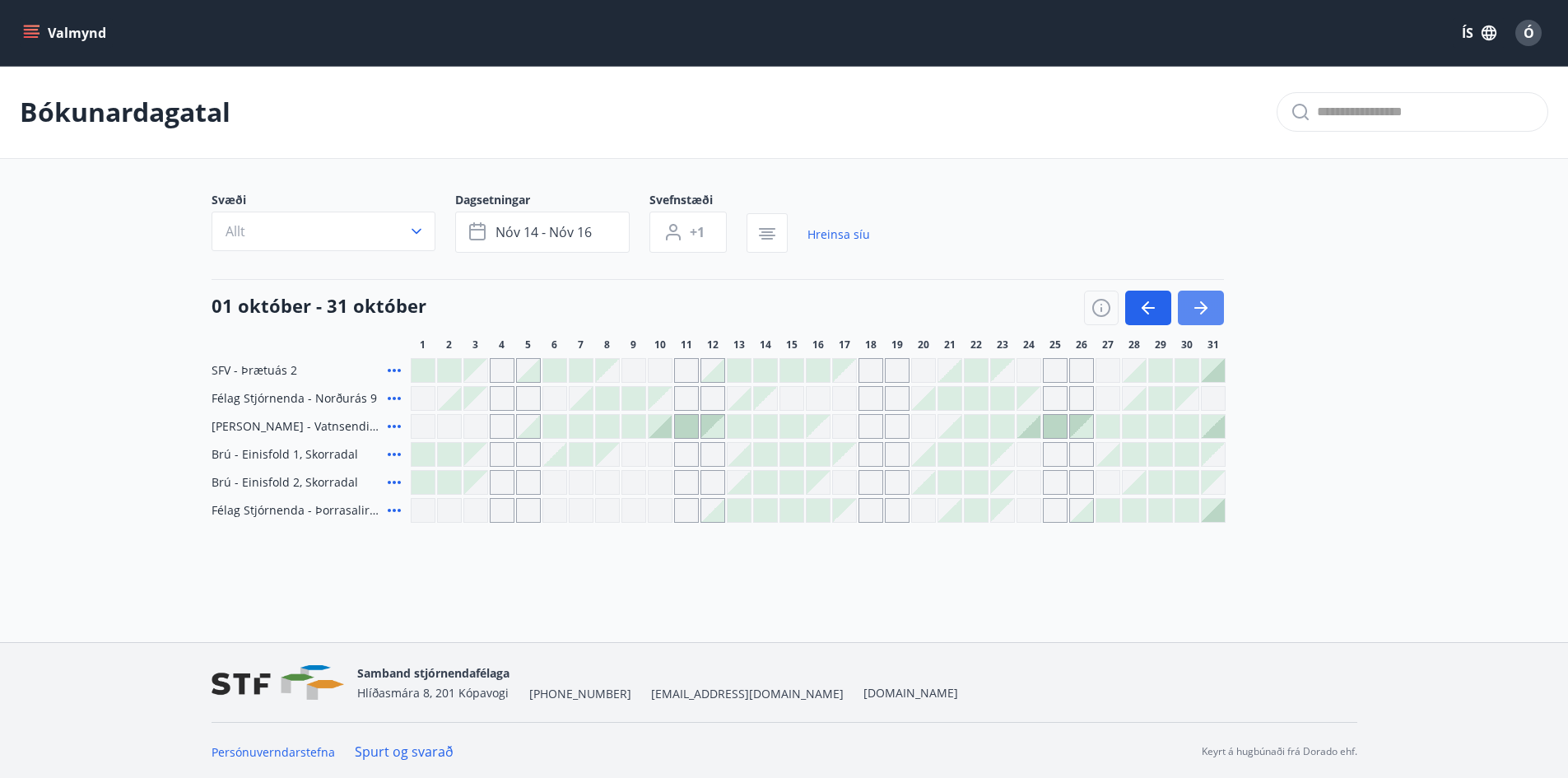
click at [1217, 311] on button "button" at bounding box center [1200, 308] width 46 height 35
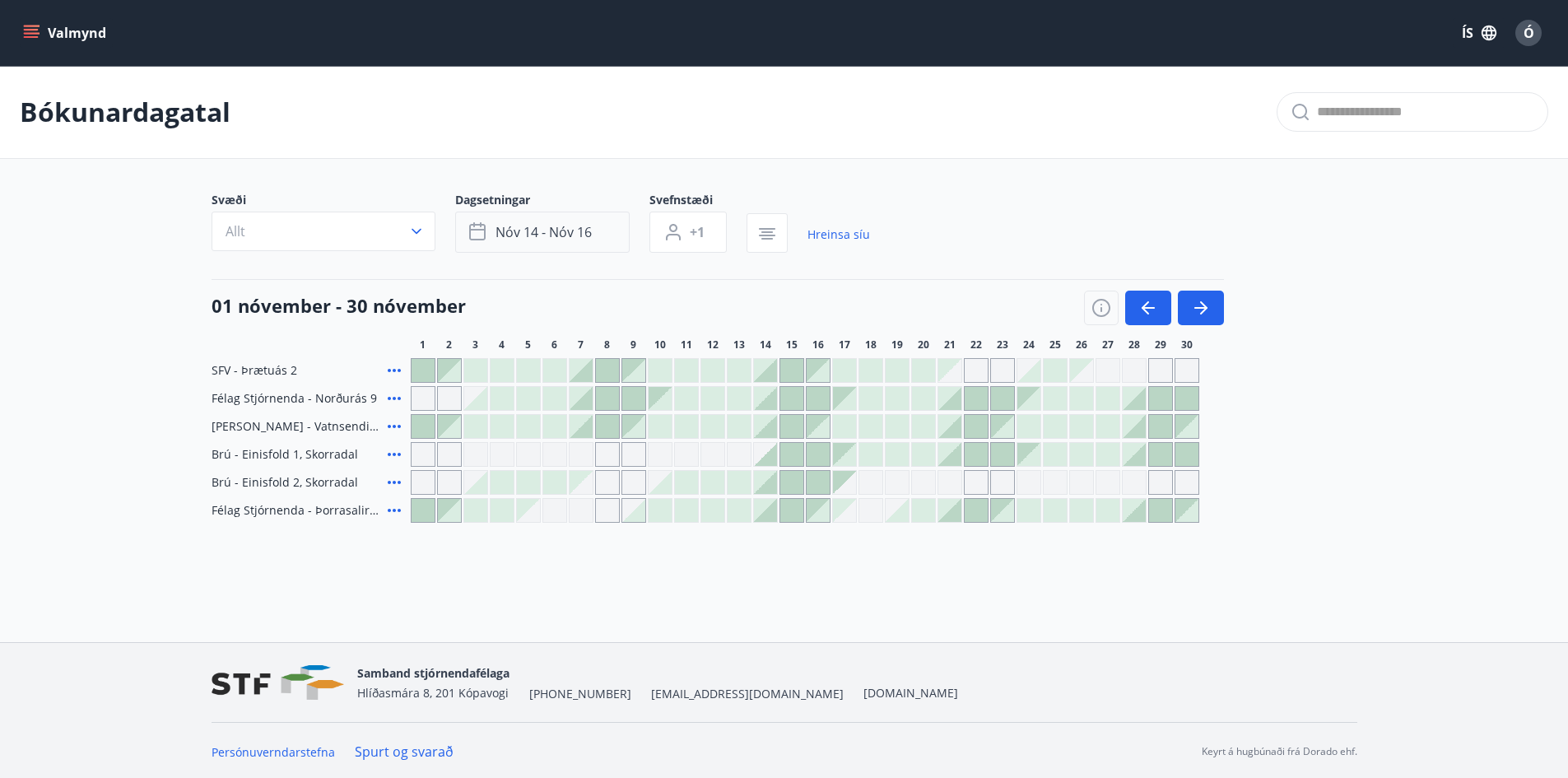
click at [625, 238] on button "nóv 14 - nóv 16" at bounding box center [542, 232] width 174 height 41
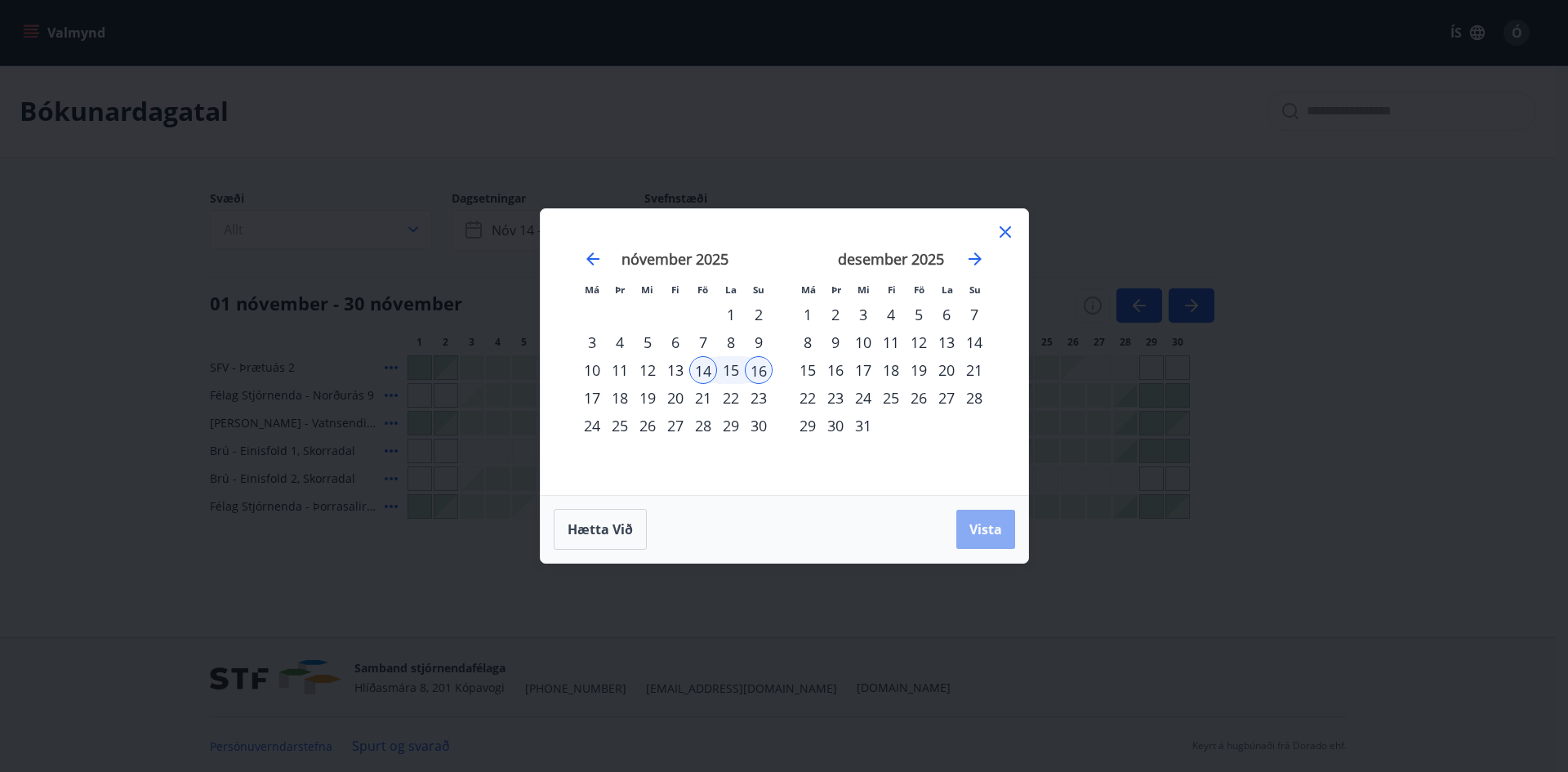
click at [968, 522] on button "Vista" at bounding box center [985, 529] width 59 height 40
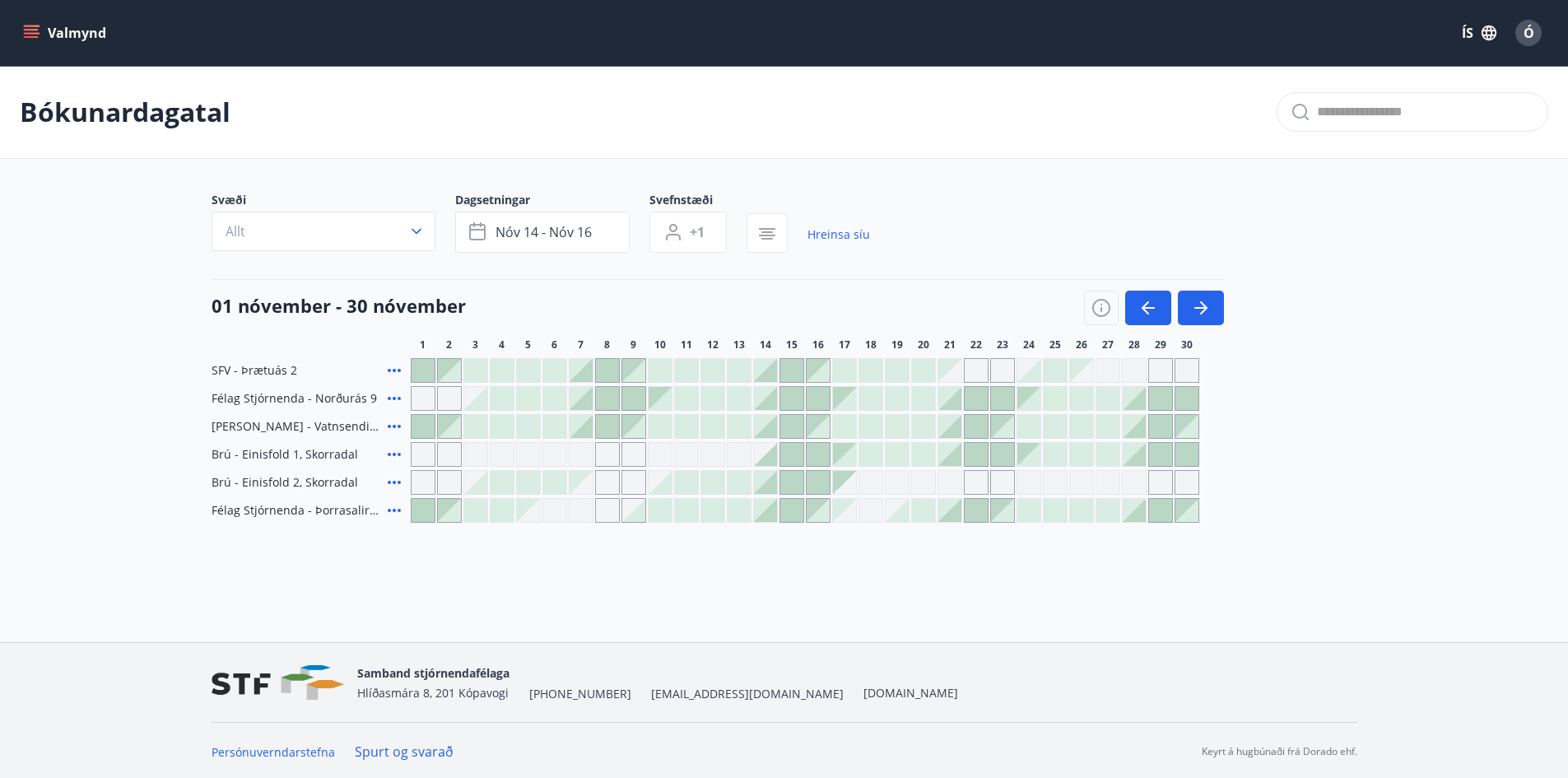
click at [763, 232] on icon "button" at bounding box center [767, 232] width 11 height 2
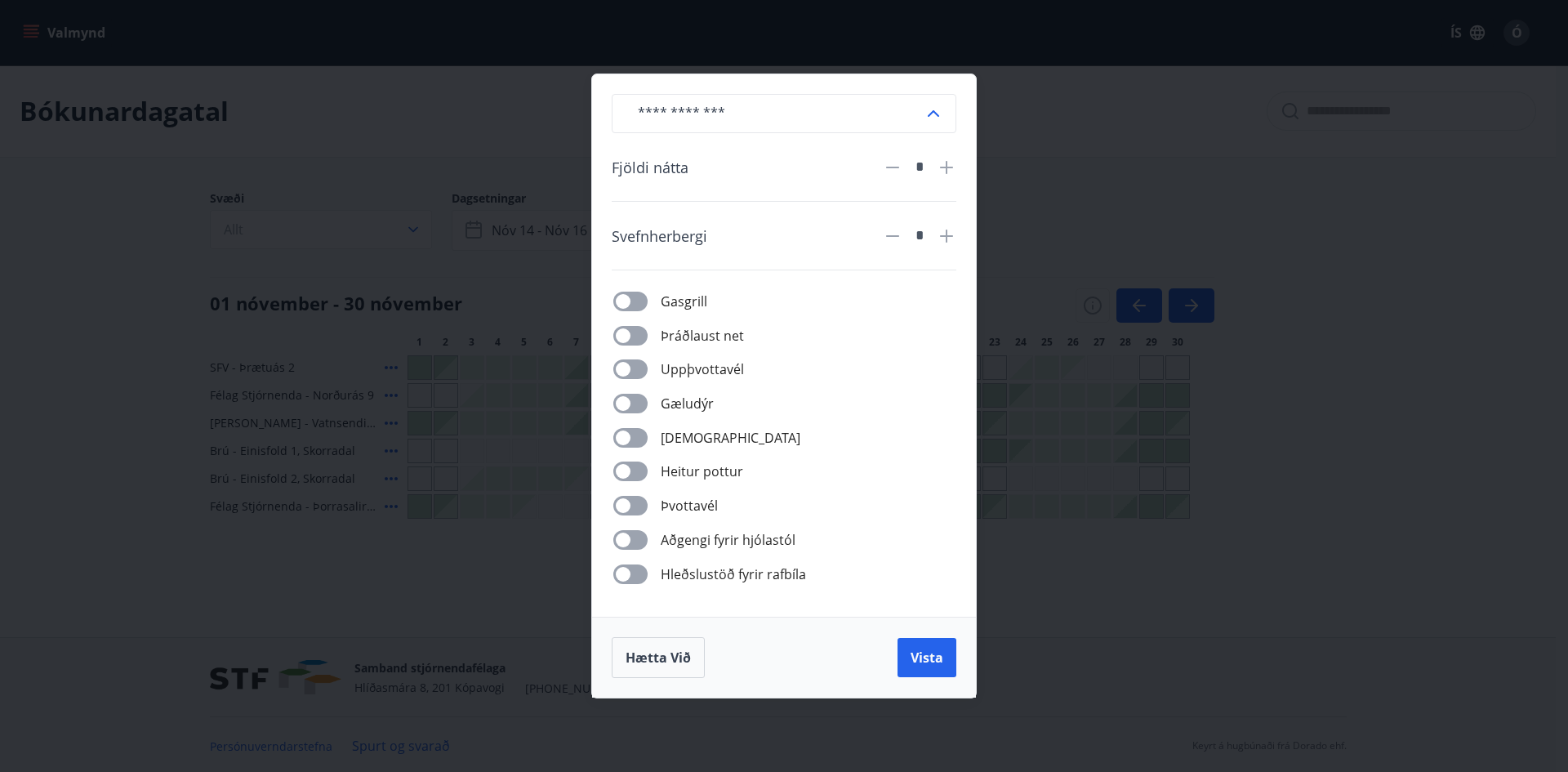
click at [414, 565] on div "​ Fjöldi nátta * Svefnherbergi * Gasgrill Þráðlaust net Uppþvottavél Gæludýr Þu…" at bounding box center [784, 386] width 1568 height 772
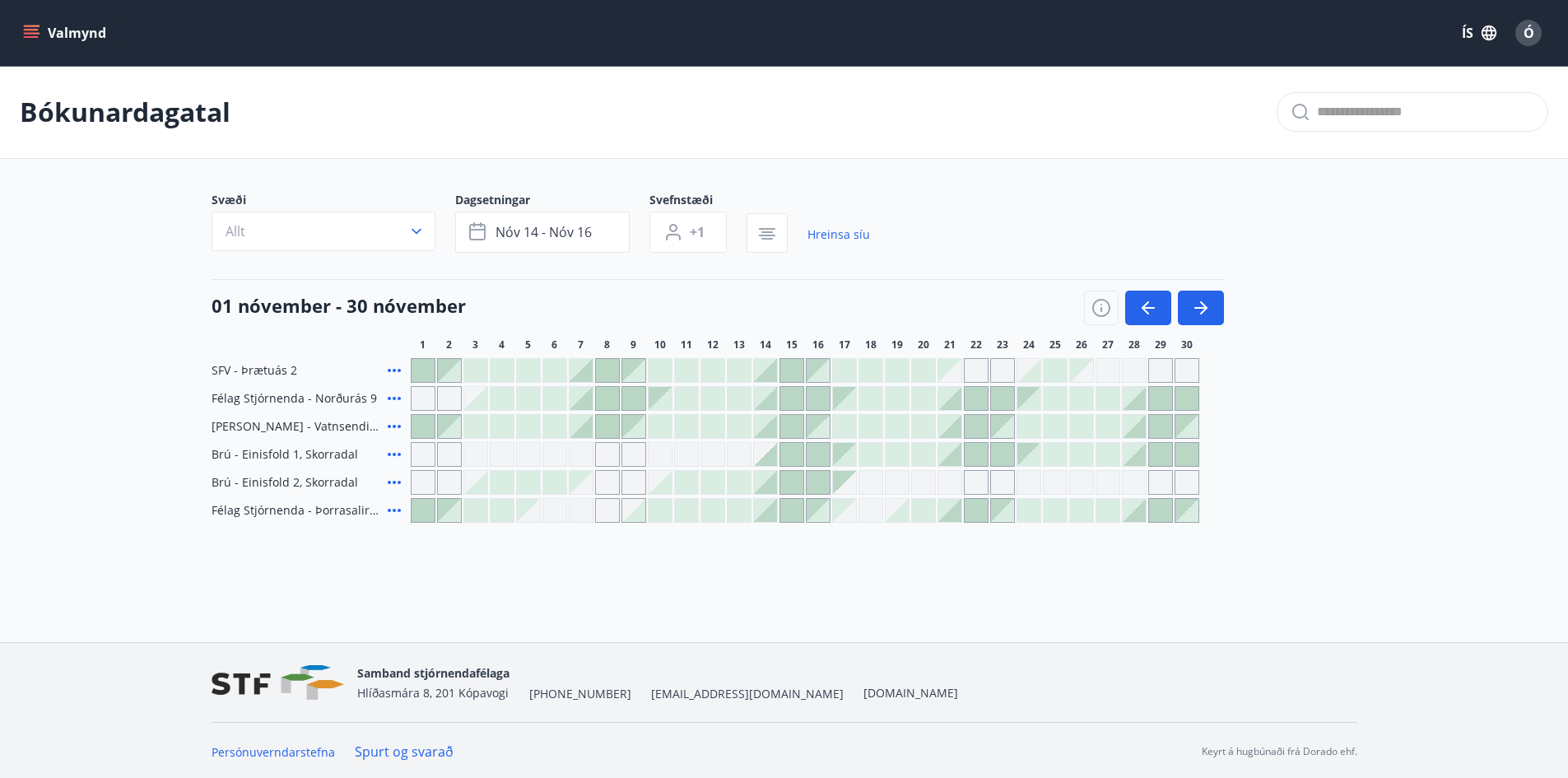
click at [605, 392] on div at bounding box center [607, 398] width 23 height 23
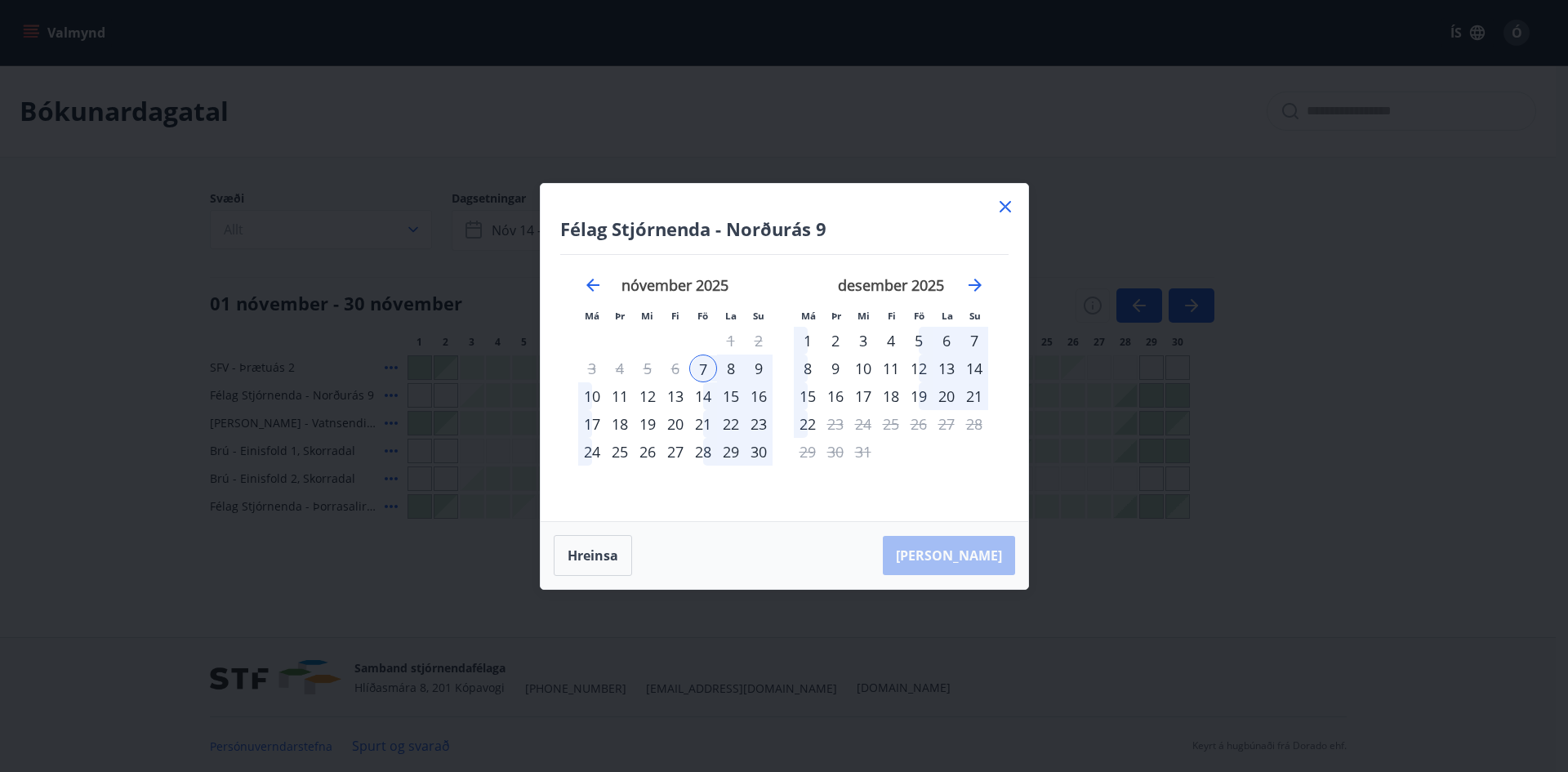
drag, startPoint x: 1009, startPoint y: 202, endPoint x: 392, endPoint y: 151, distance: 619.1
click at [1009, 203] on icon at bounding box center [1005, 207] width 20 height 20
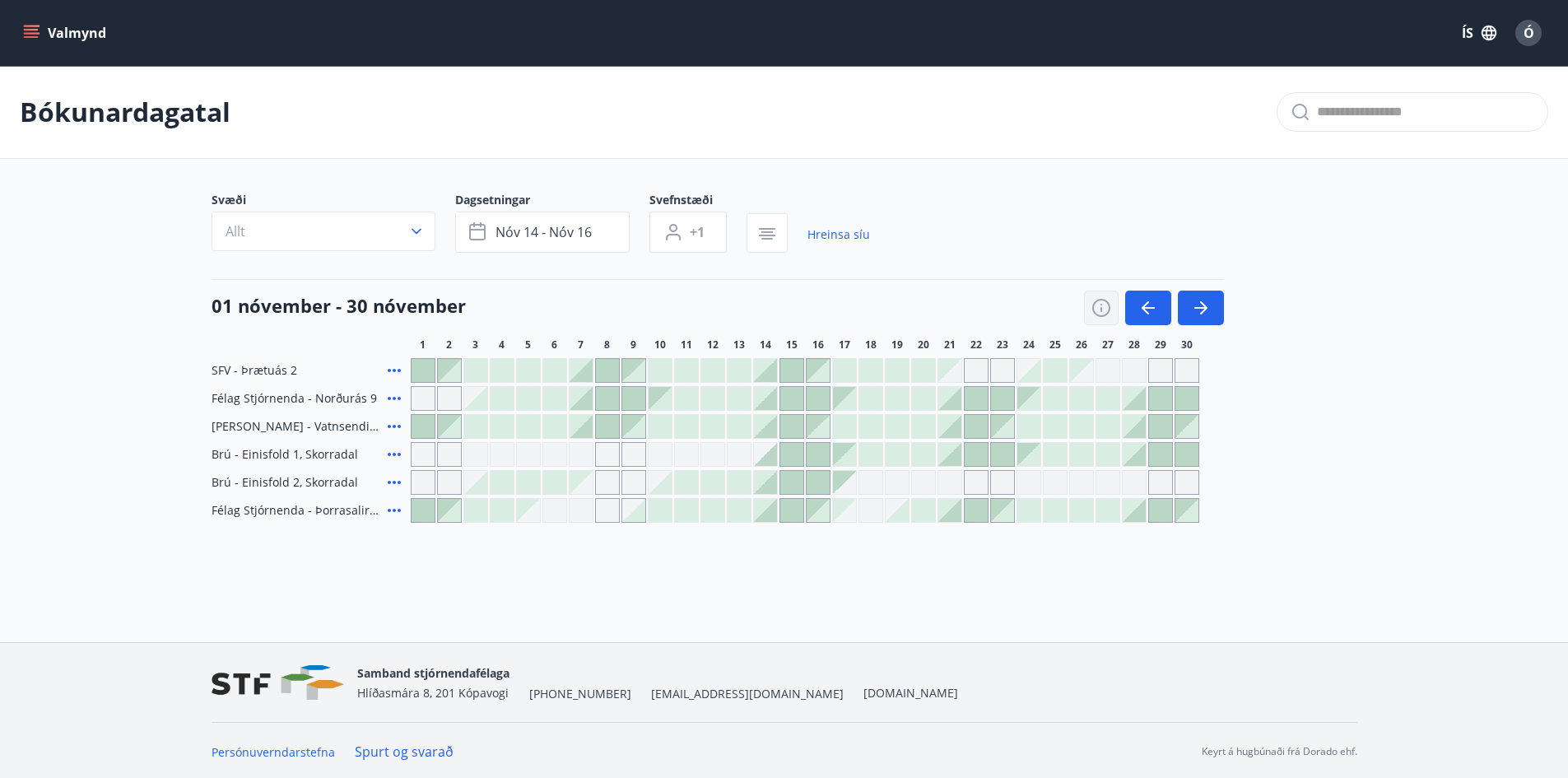
click at [1101, 311] on icon "button" at bounding box center [1101, 310] width 2 height 5
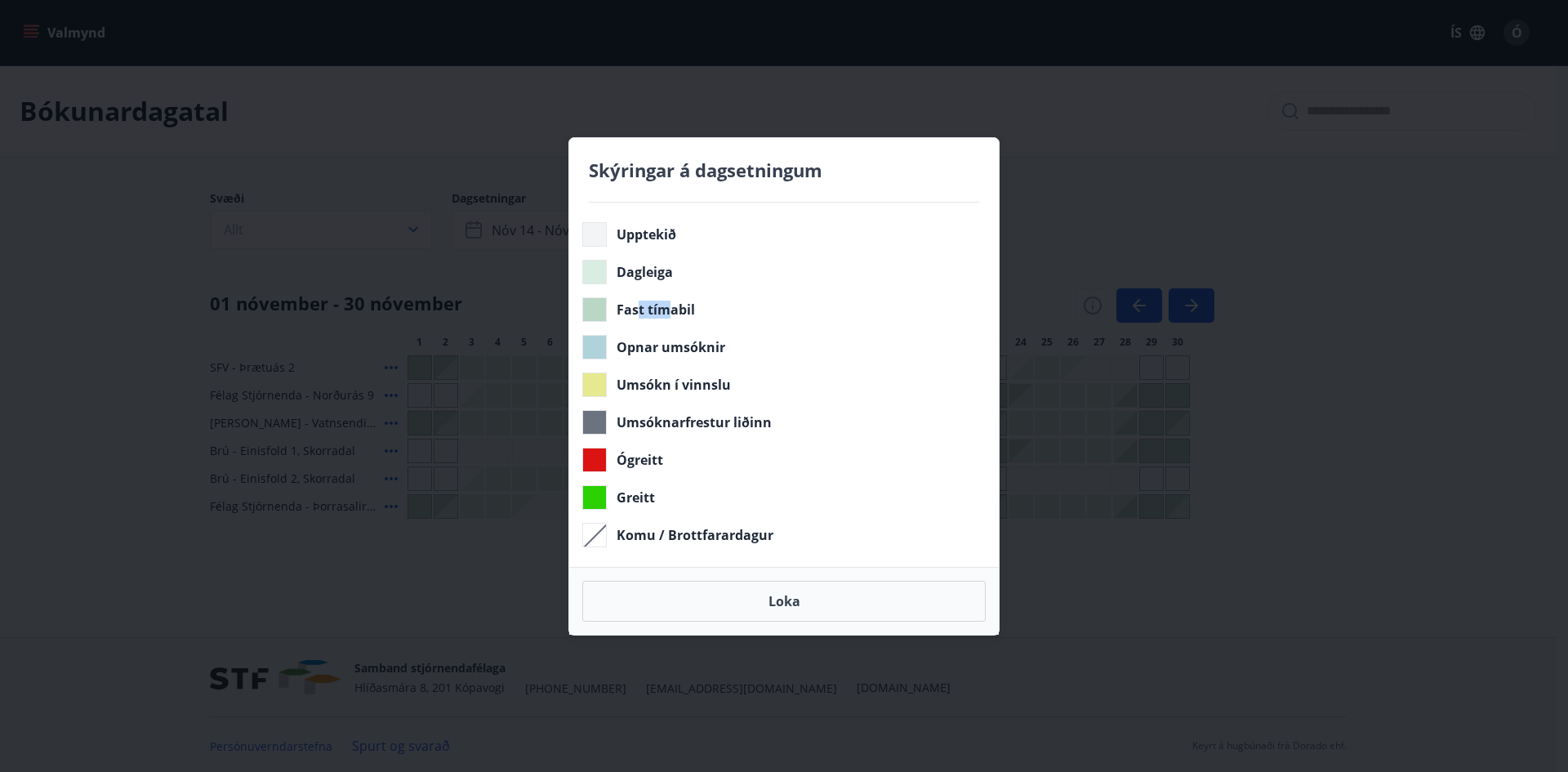
drag, startPoint x: 660, startPoint y: 313, endPoint x: 671, endPoint y: 312, distance: 11.0
click at [671, 312] on span "Fast tímabil" at bounding box center [656, 309] width 78 height 18
click at [698, 312] on div "Fast tímabil" at bounding box center [781, 309] width 397 height 24
click at [777, 609] on button "Loka" at bounding box center [784, 601] width 404 height 40
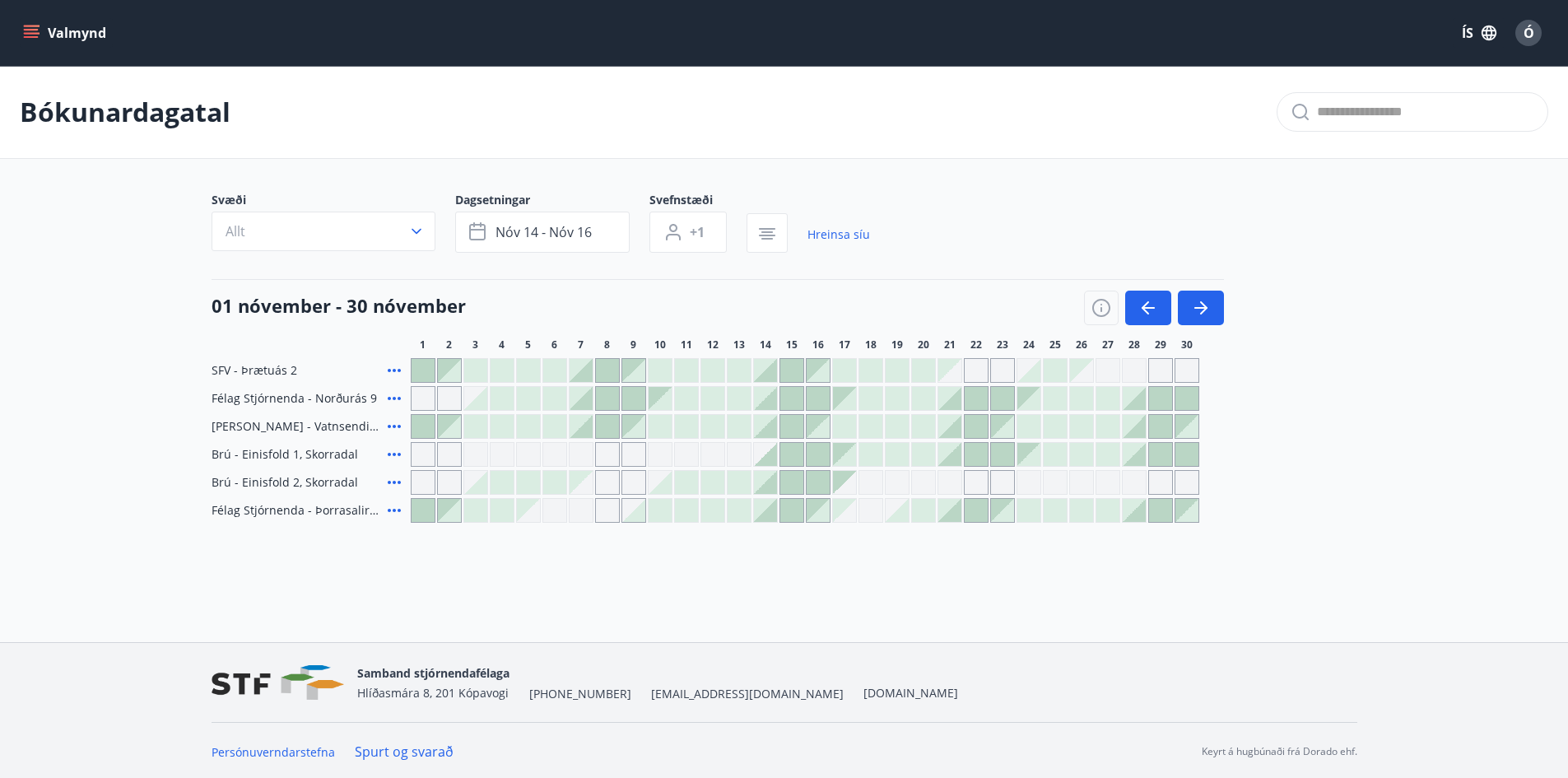
click at [396, 485] on icon at bounding box center [394, 482] width 20 height 20
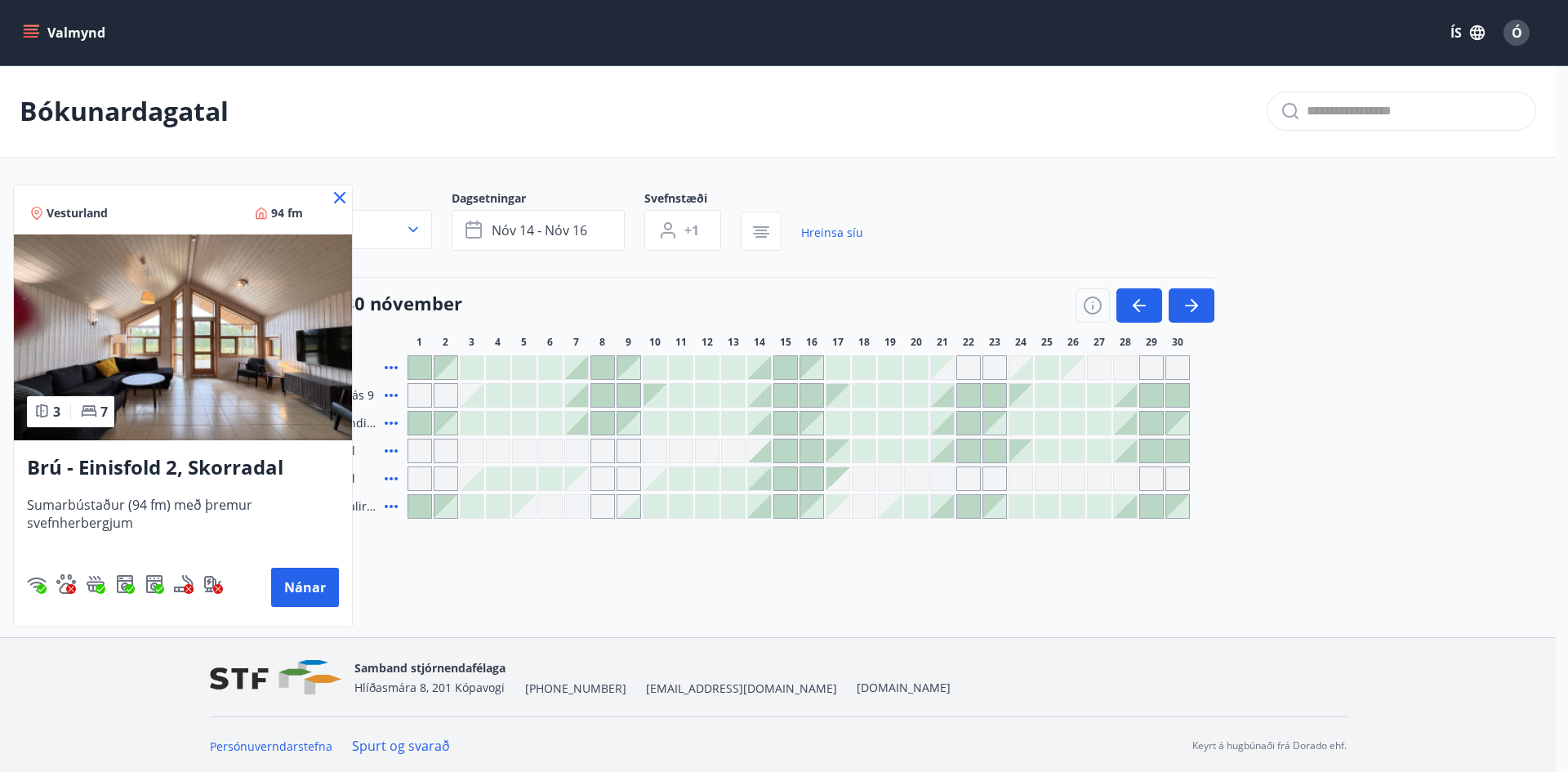
click at [205, 387] on img at bounding box center [182, 337] width 338 height 206
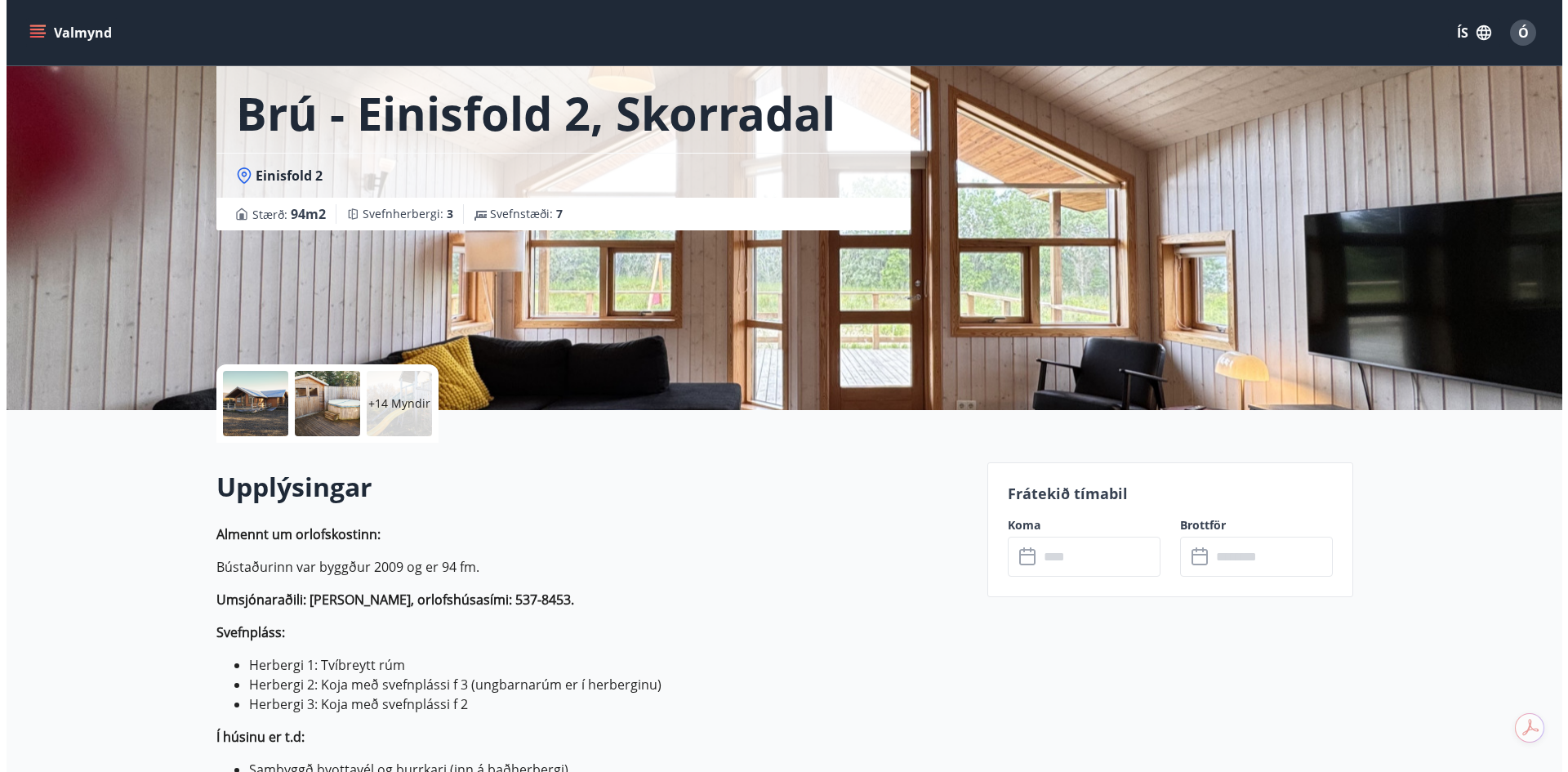
scroll to position [52, 0]
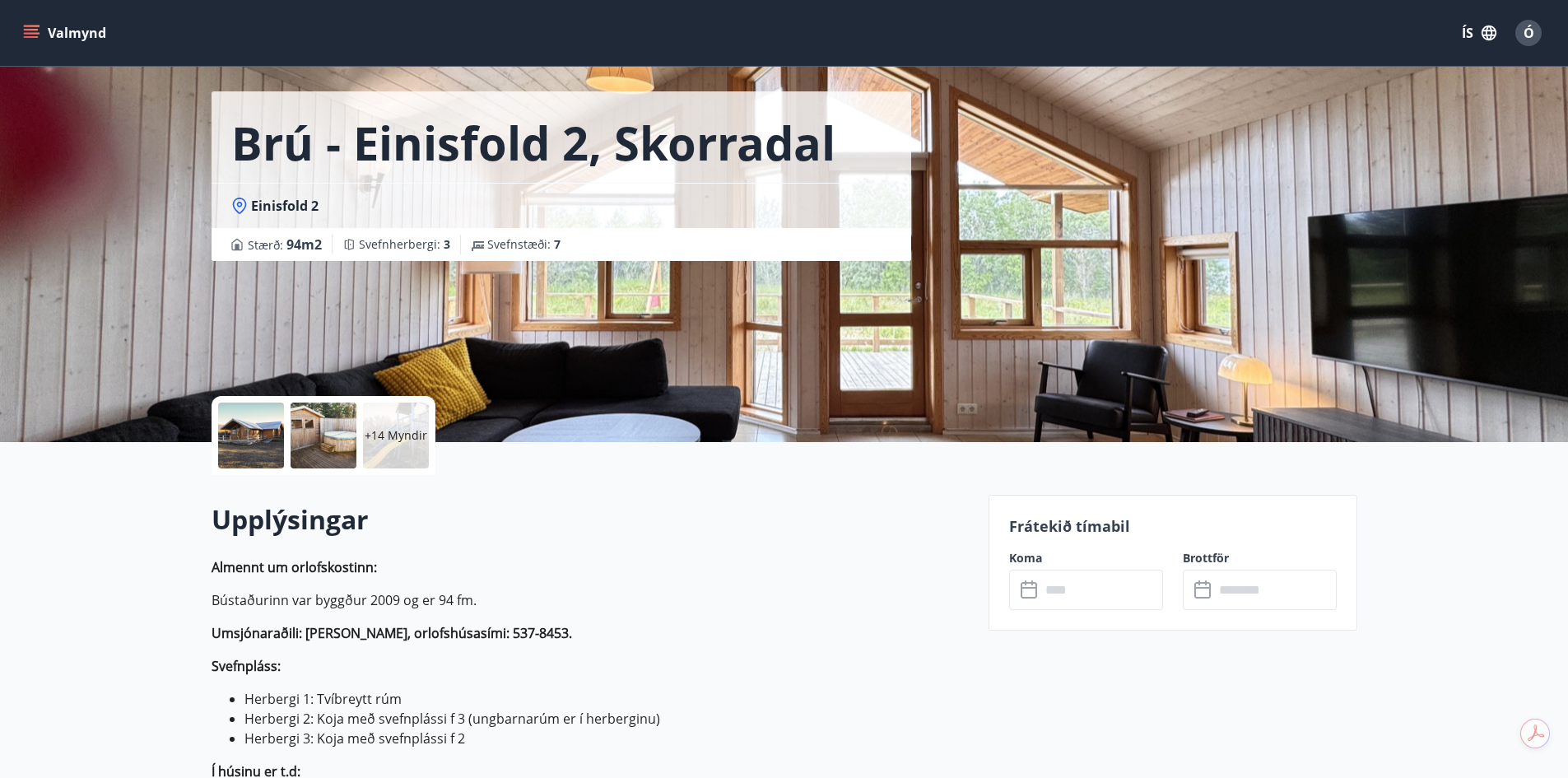
click at [378, 440] on p "+14 Myndir" at bounding box center [395, 435] width 62 height 16
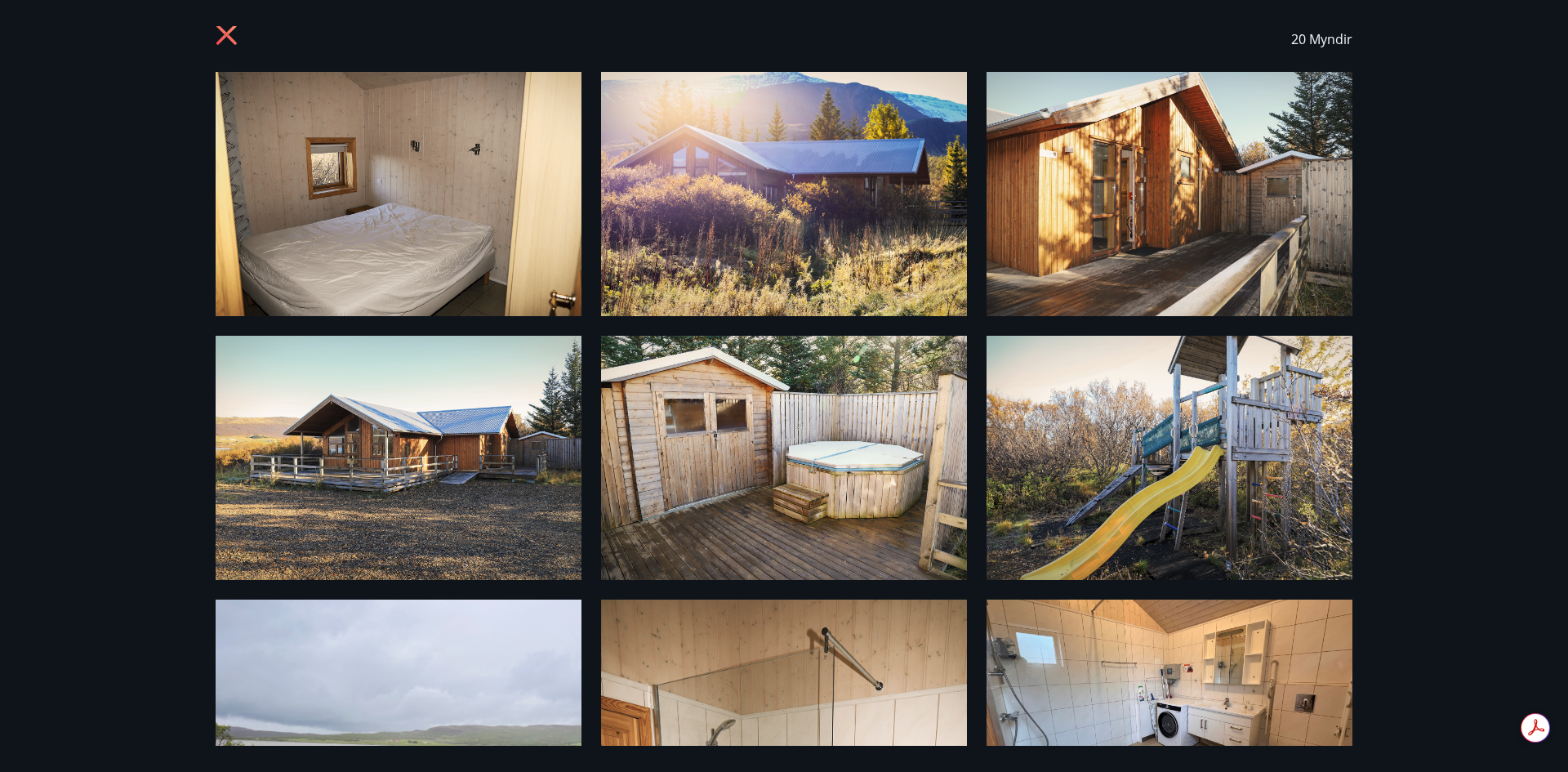
scroll to position [0, 0]
